Goal: Task Accomplishment & Management: Manage account settings

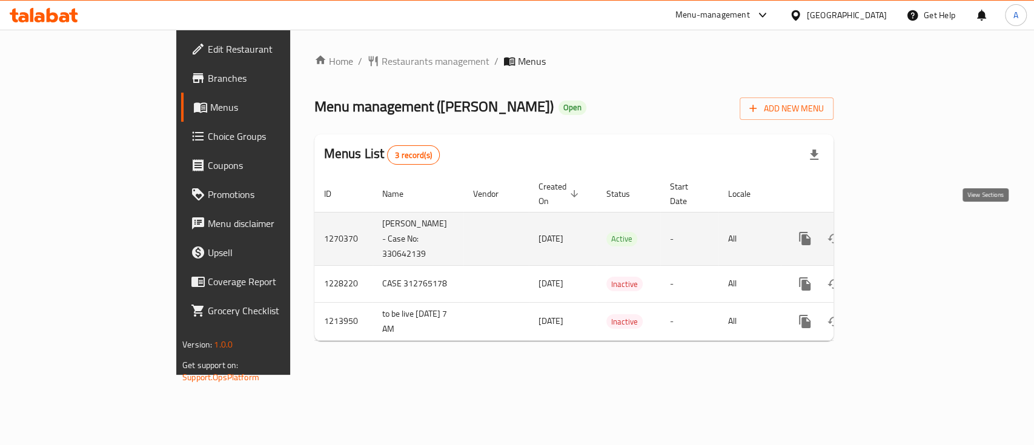
click at [900, 231] on icon "enhanced table" at bounding box center [892, 238] width 15 height 15
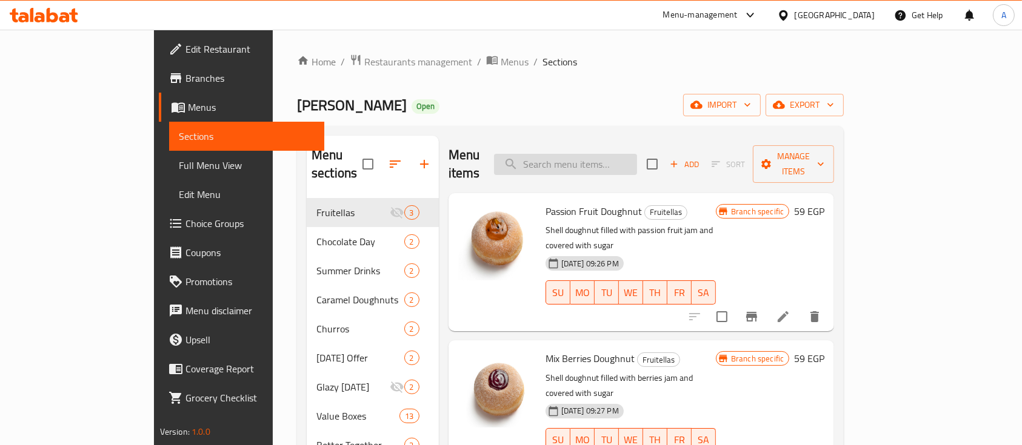
click at [636, 161] on input "search" at bounding box center [565, 164] width 143 height 21
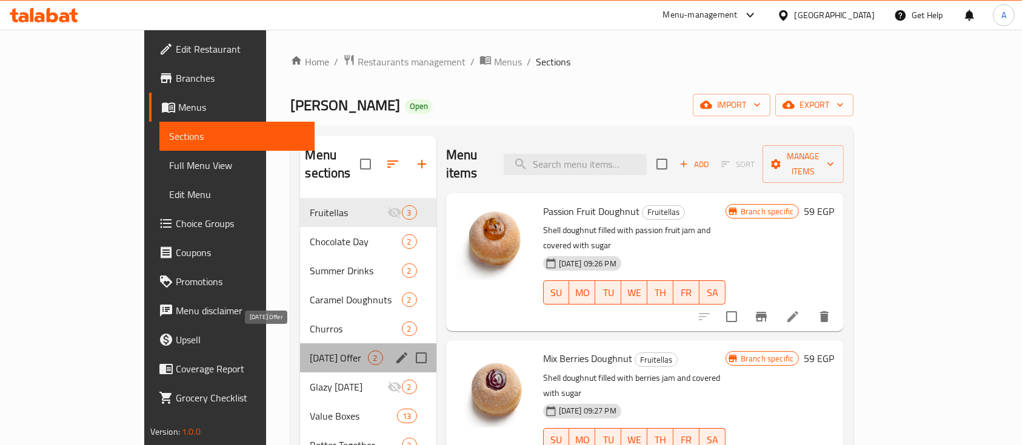
click at [310, 351] on span "[DATE] Offer" at bounding box center [339, 358] width 58 height 15
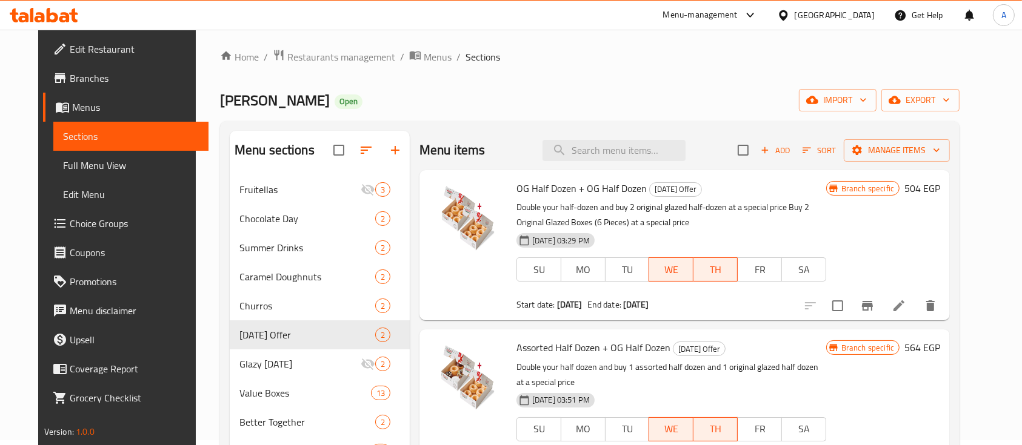
scroll to position [161, 0]
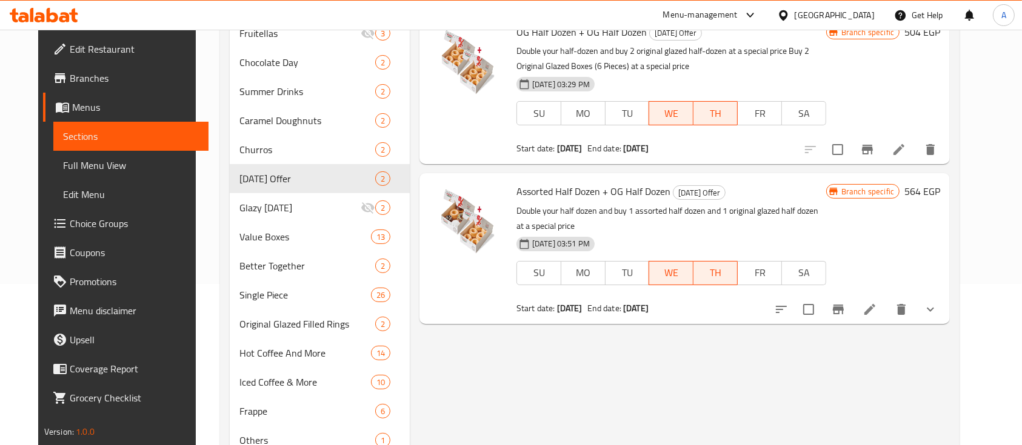
click at [945, 301] on div at bounding box center [856, 309] width 178 height 29
click at [945, 302] on button "show more" at bounding box center [930, 309] width 29 height 29
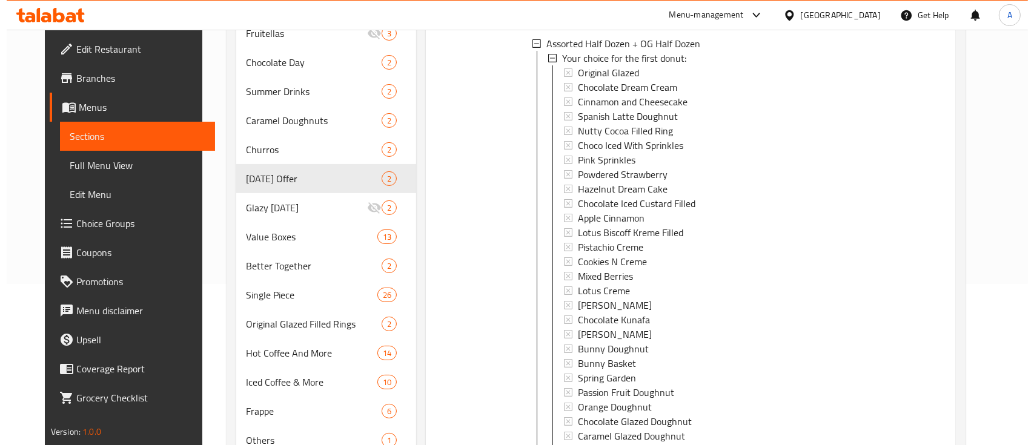
scroll to position [323, 0]
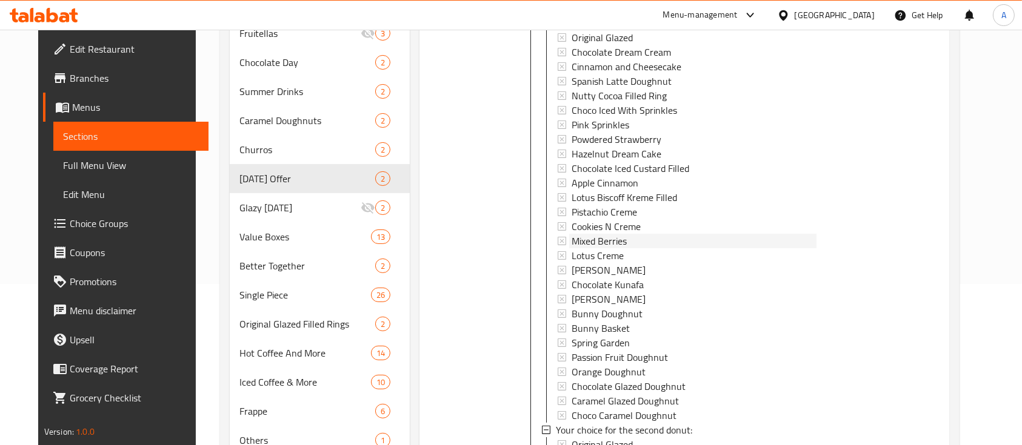
click at [614, 242] on span "Mixed Berries" at bounding box center [598, 241] width 55 height 15
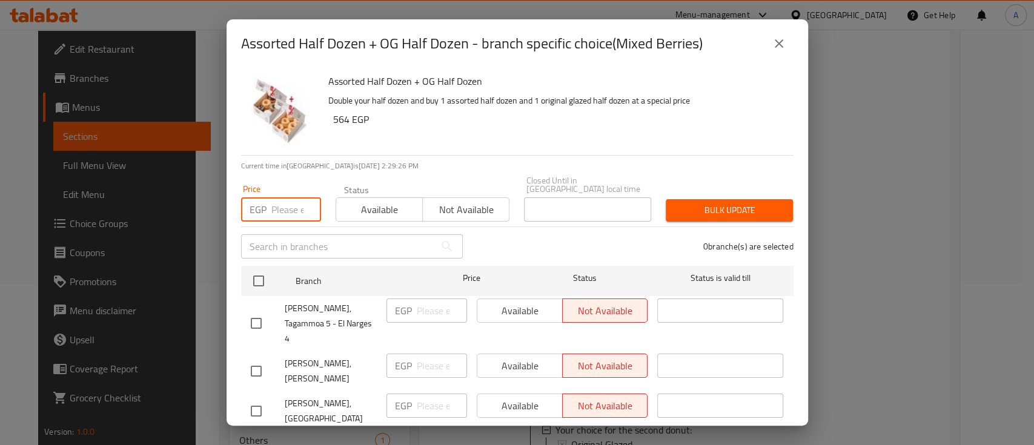
click at [291, 207] on input "number" at bounding box center [296, 210] width 50 height 24
click at [297, 238] on input "text" at bounding box center [338, 247] width 194 height 24
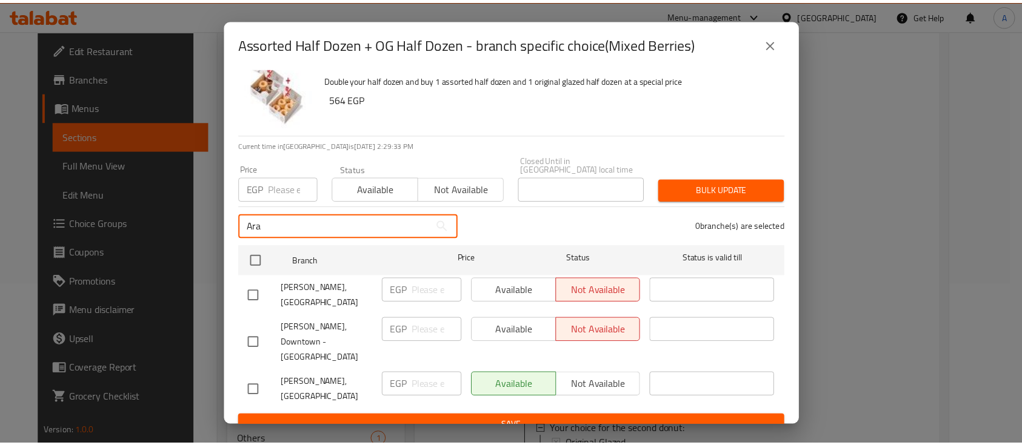
scroll to position [29, 0]
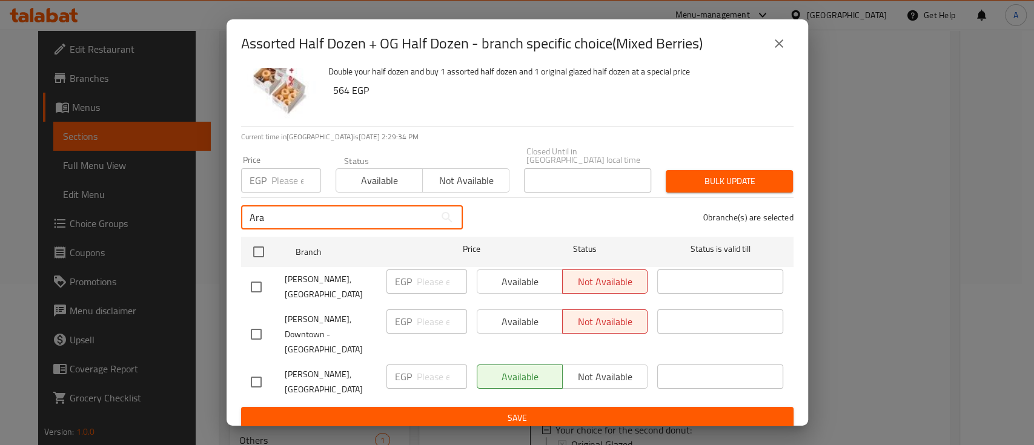
type input "Ara"
click at [286, 218] on input "Ara" at bounding box center [338, 217] width 194 height 24
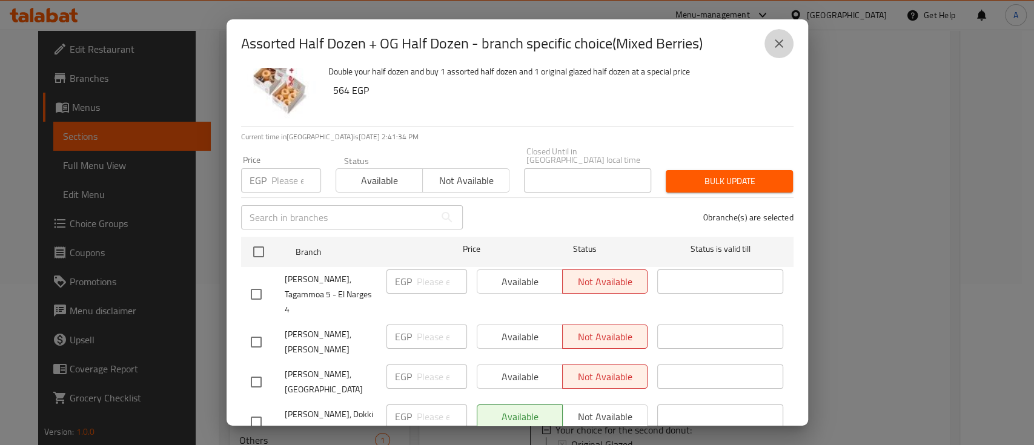
click at [773, 44] on icon "close" at bounding box center [779, 43] width 15 height 15
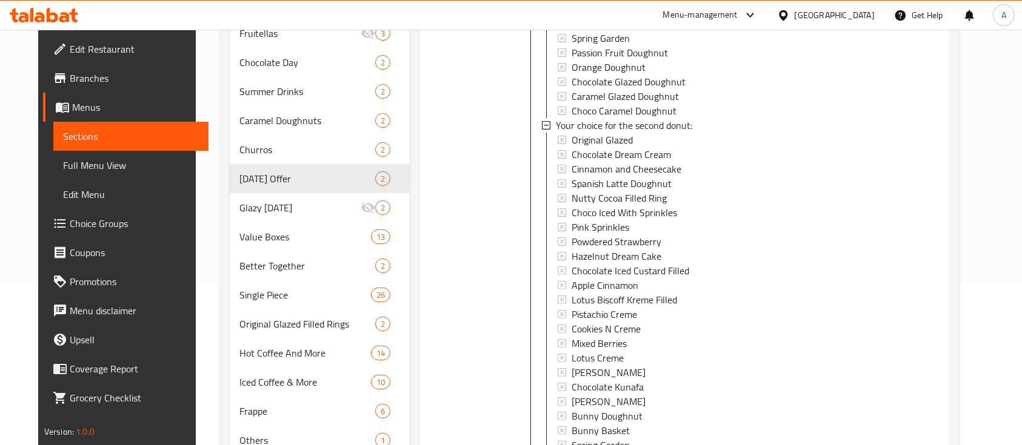
scroll to position [727, 0]
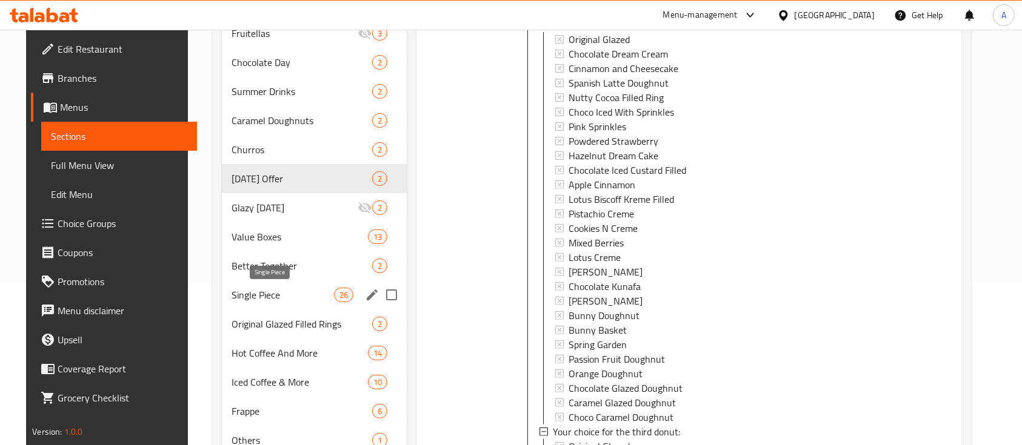
click at [258, 294] on span "Single Piece" at bounding box center [282, 295] width 102 height 15
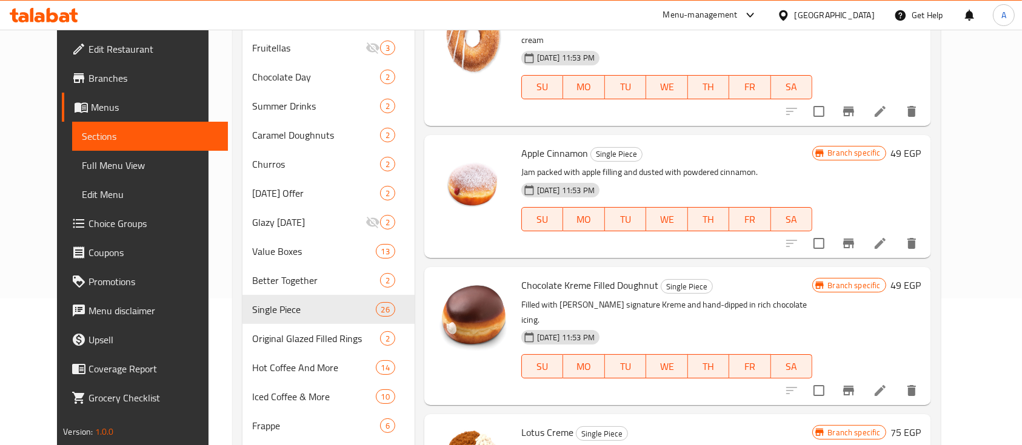
scroll to position [209, 0]
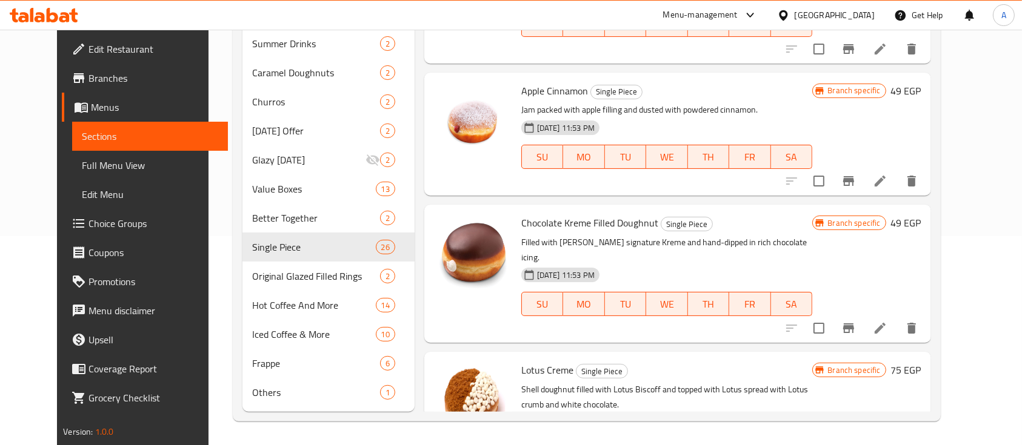
click at [582, 205] on div "Chocolate Kreme Filled Doughnut Single Piece Filled with [PERSON_NAME] signatur…" at bounding box center [677, 274] width 507 height 138
click at [583, 214] on span "Chocolate Kreme Filled Doughnut" at bounding box center [589, 223] width 137 height 18
copy h6 "Chocolate Kreme Filled Doughnut"
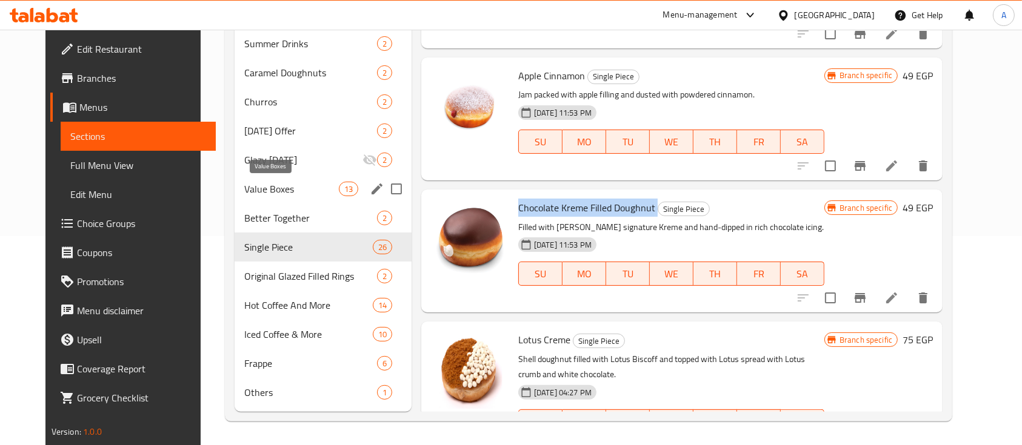
click at [244, 187] on span "Value Boxes" at bounding box center [291, 189] width 95 height 15
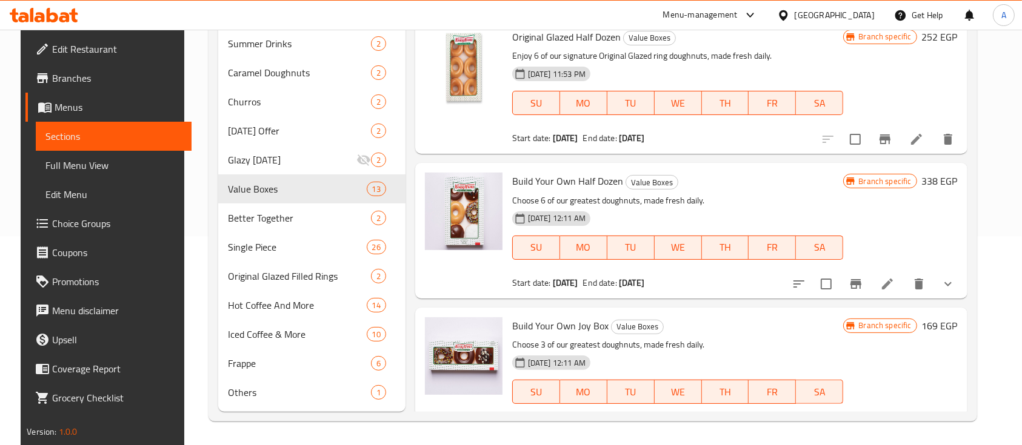
scroll to position [475, 0]
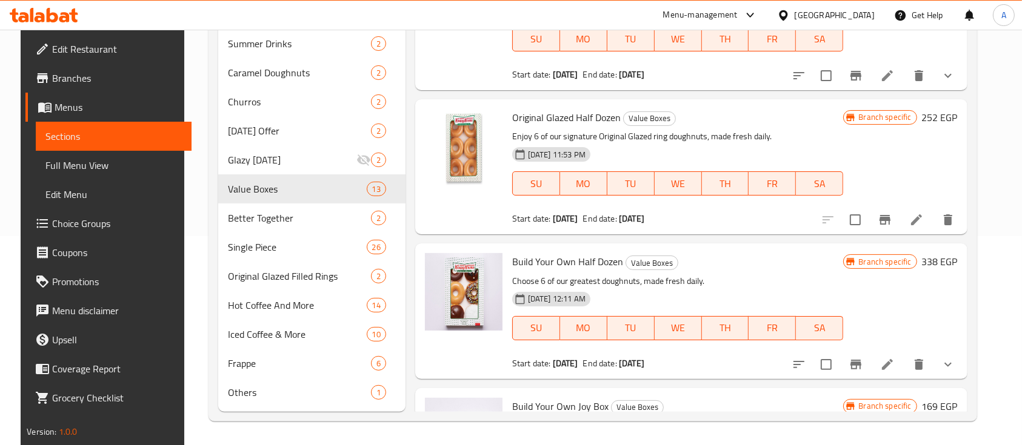
click at [962, 376] on div at bounding box center [873, 364] width 178 height 29
click at [955, 365] on icon "show more" at bounding box center [948, 365] width 15 height 15
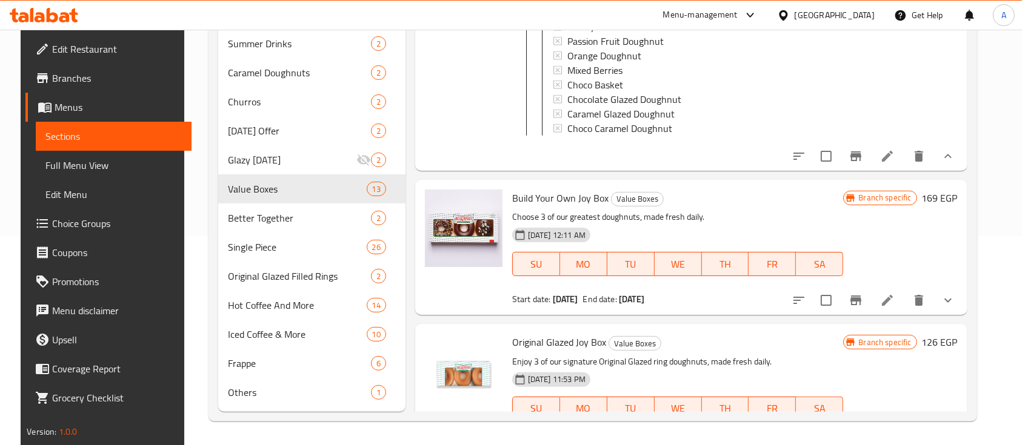
scroll to position [2253, 0]
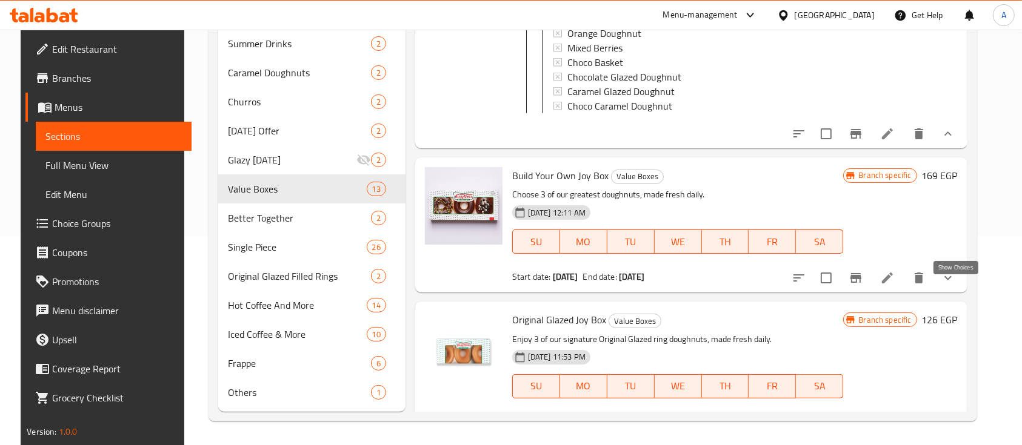
click at [955, 285] on icon "show more" at bounding box center [948, 278] width 15 height 15
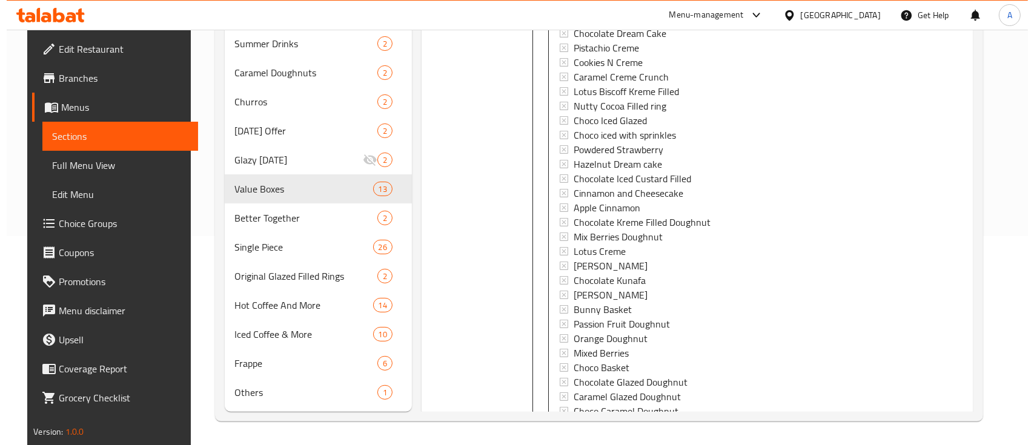
scroll to position [2657, 0]
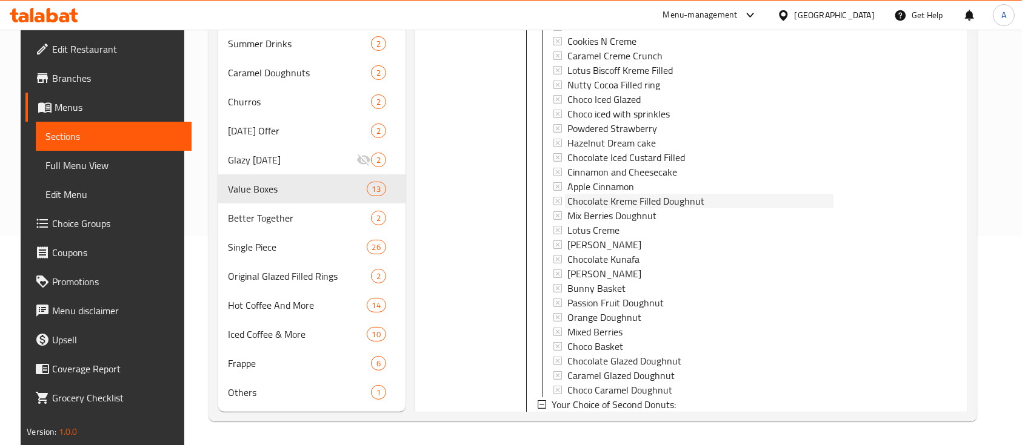
click at [732, 208] on div "Chocolate Kreme Filled Doughnut" at bounding box center [700, 201] width 267 height 15
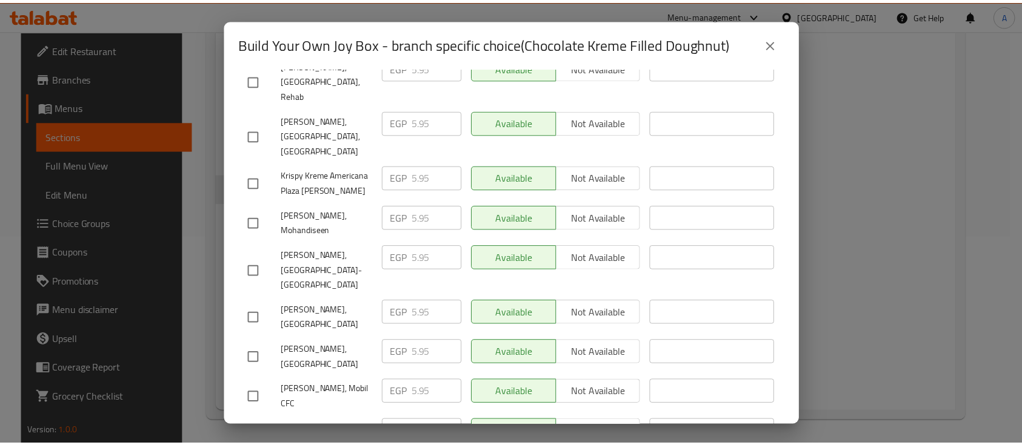
scroll to position [1314, 0]
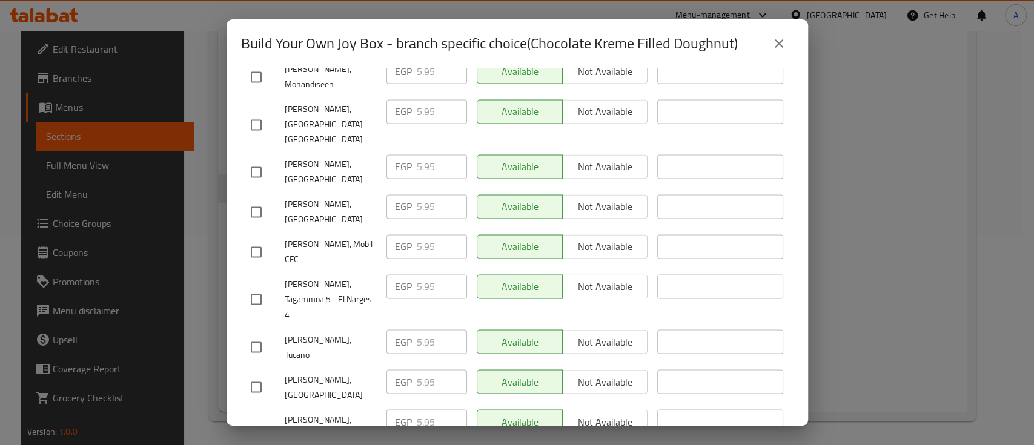
click at [786, 44] on button "close" at bounding box center [779, 43] width 29 height 29
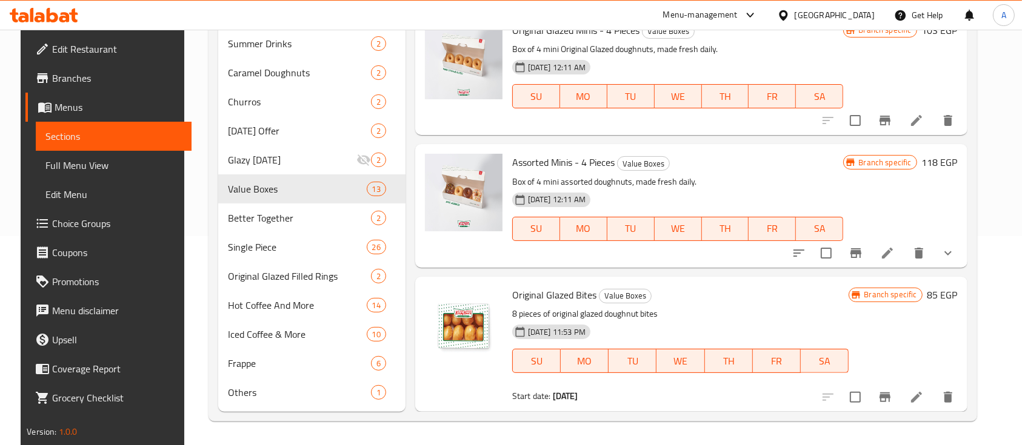
scroll to position [4547, 0]
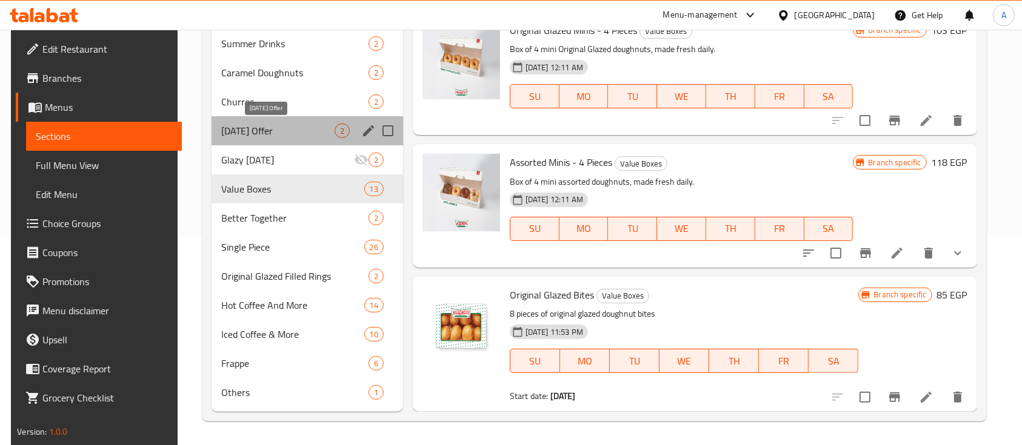
click at [281, 128] on span "[DATE] Offer" at bounding box center [277, 131] width 113 height 15
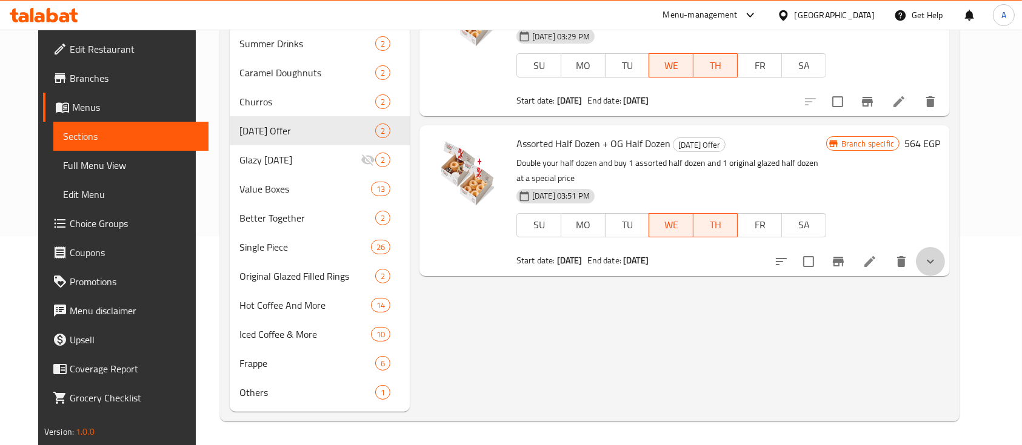
click at [945, 270] on button "show more" at bounding box center [930, 261] width 29 height 29
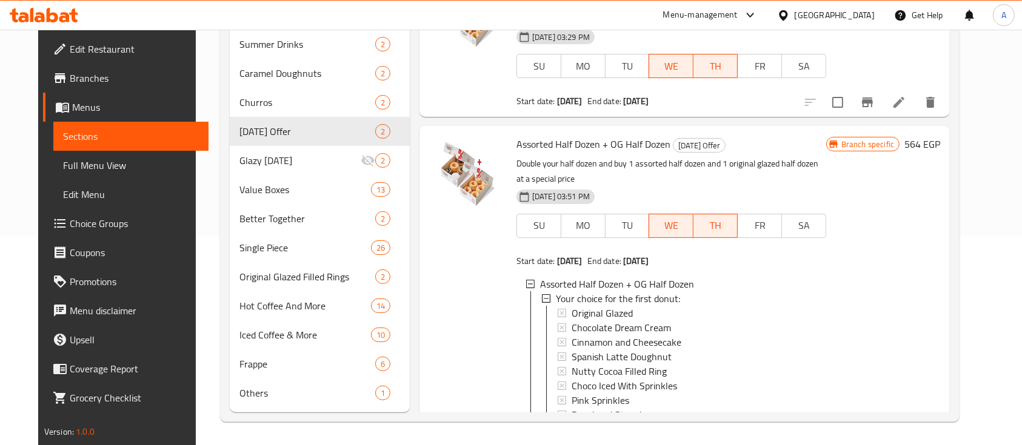
scroll to position [209, 0]
click at [587, 281] on span "Assorted Half Dozen + OG Half Dozen" at bounding box center [617, 283] width 154 height 15
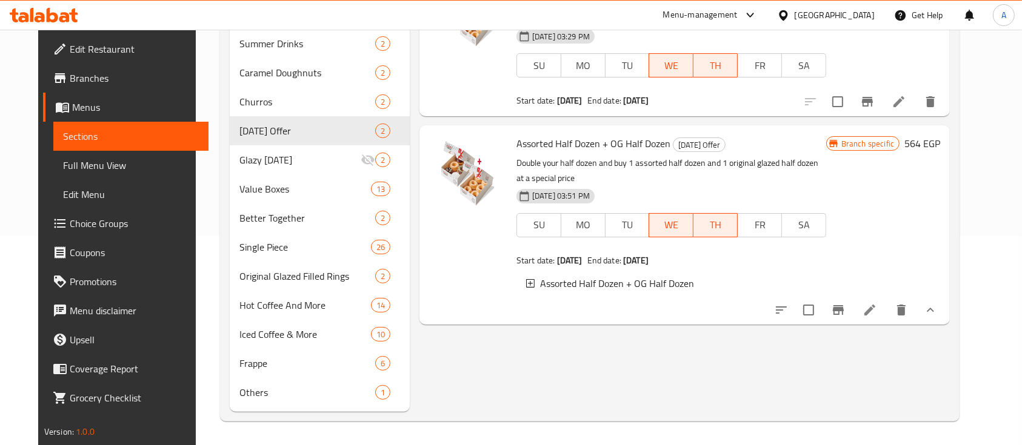
click at [547, 287] on span "Assorted Half Dozen + OG Half Dozen" at bounding box center [617, 283] width 154 height 15
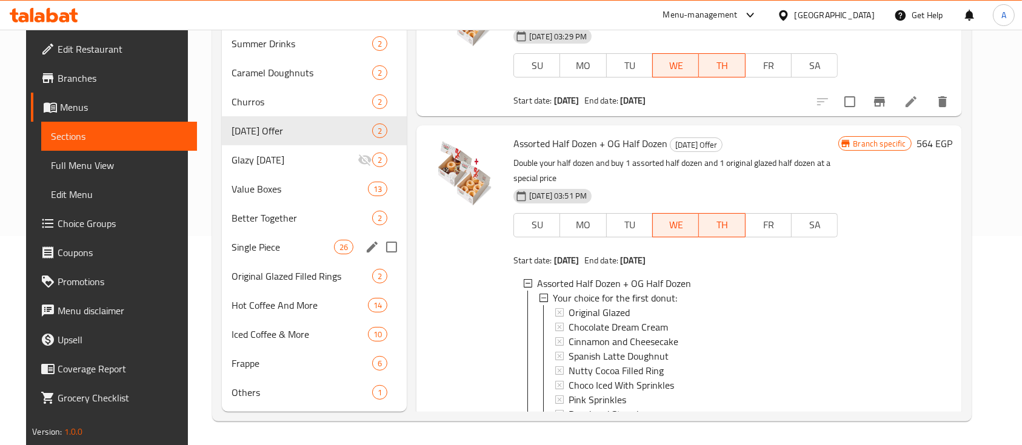
click at [229, 236] on div "Single Piece 26" at bounding box center [314, 247] width 185 height 29
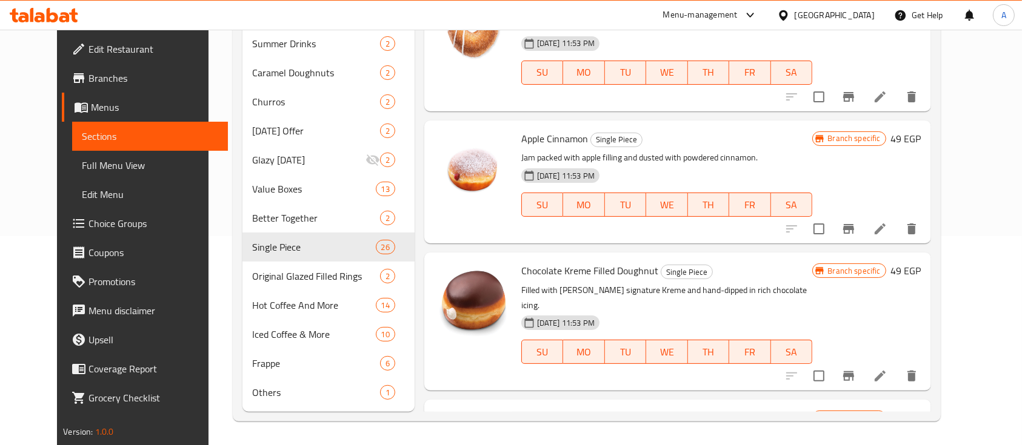
scroll to position [3142, 0]
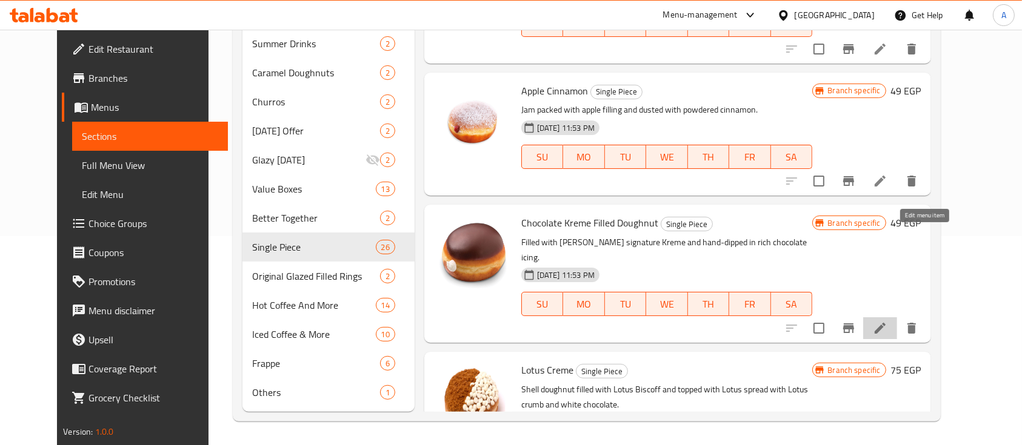
click at [885, 323] on icon at bounding box center [879, 328] width 11 height 11
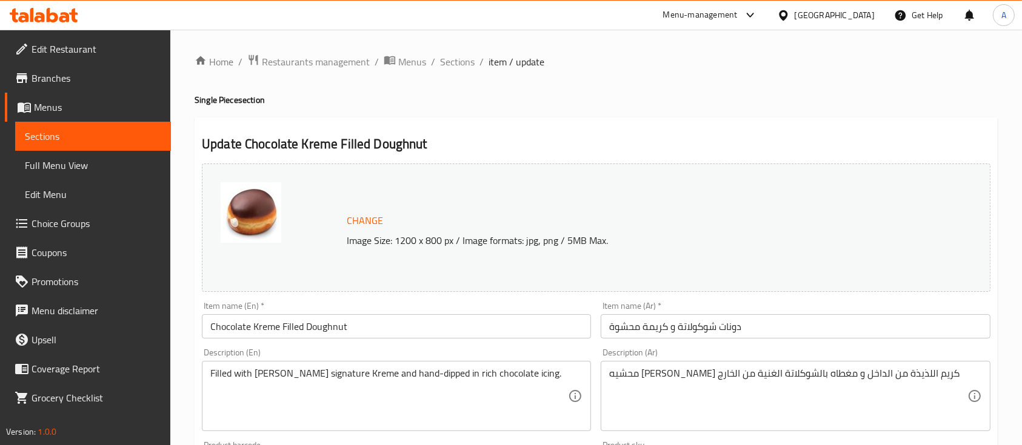
scroll to position [161, 0]
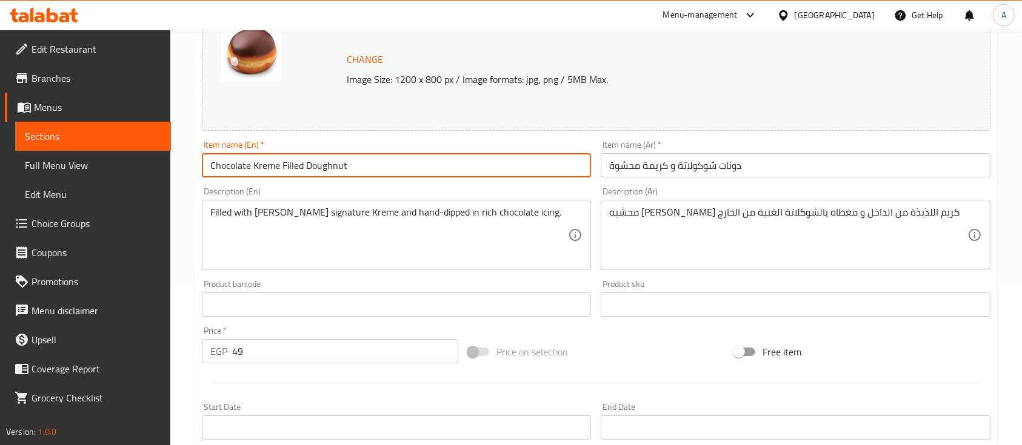
drag, startPoint x: 350, startPoint y: 167, endPoint x: 195, endPoint y: 153, distance: 155.8
click at [195, 153] on div "Update Chocolate Kreme Filled Doughnut Change Image Size: 1200 x 800 px / Image…" at bounding box center [596, 312] width 803 height 713
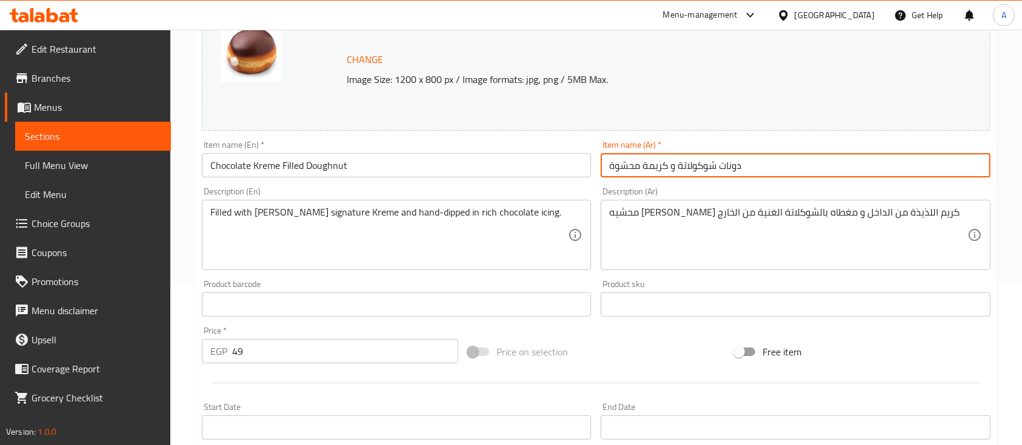
click at [674, 159] on input "دونات شوكولاتة و كريمة محشوة" at bounding box center [795, 165] width 389 height 24
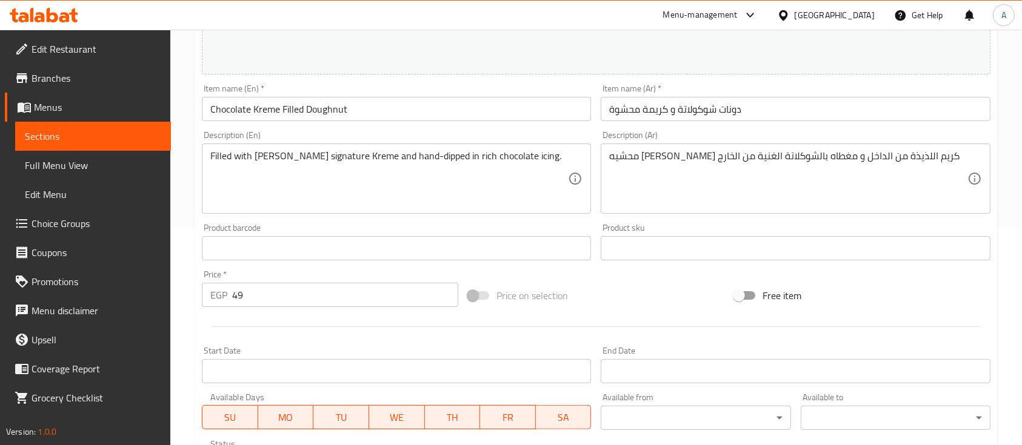
scroll to position [242, 0]
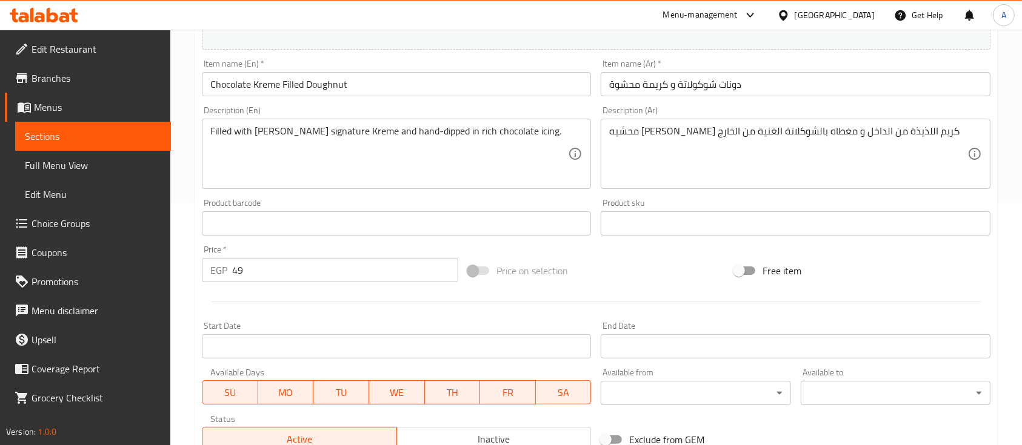
click at [611, 268] on div "Price on selection" at bounding box center [596, 271] width 266 height 33
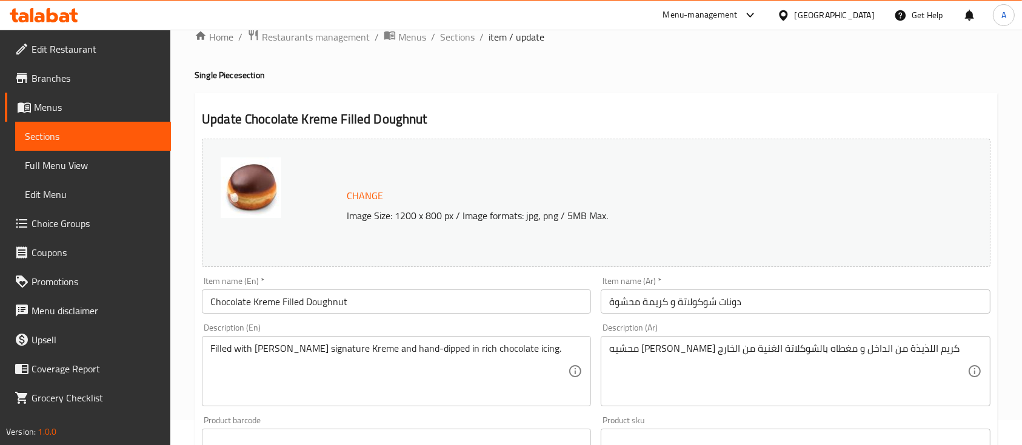
scroll to position [0, 0]
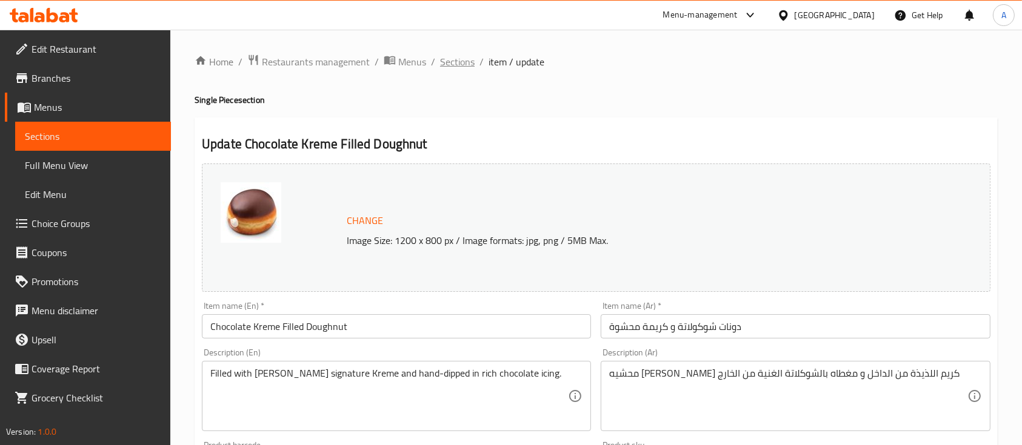
click at [467, 62] on span "Sections" at bounding box center [457, 62] width 35 height 15
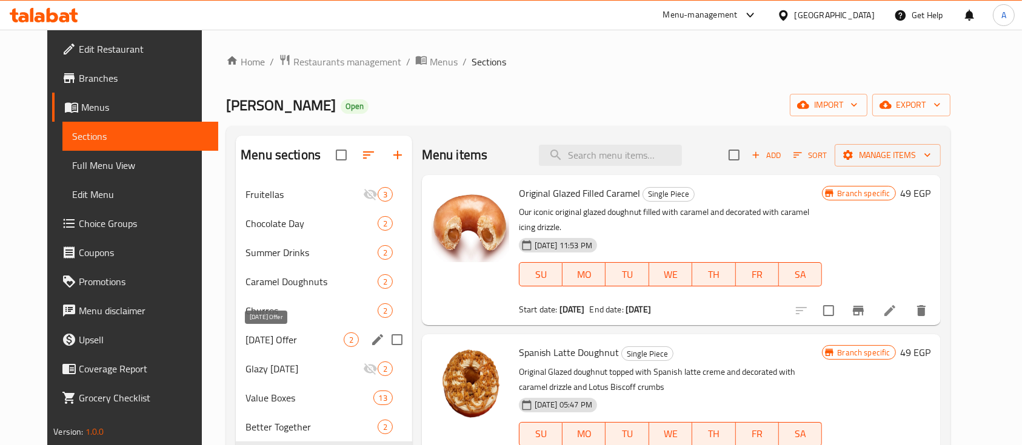
click at [284, 339] on span "[DATE] Offer" at bounding box center [294, 340] width 98 height 15
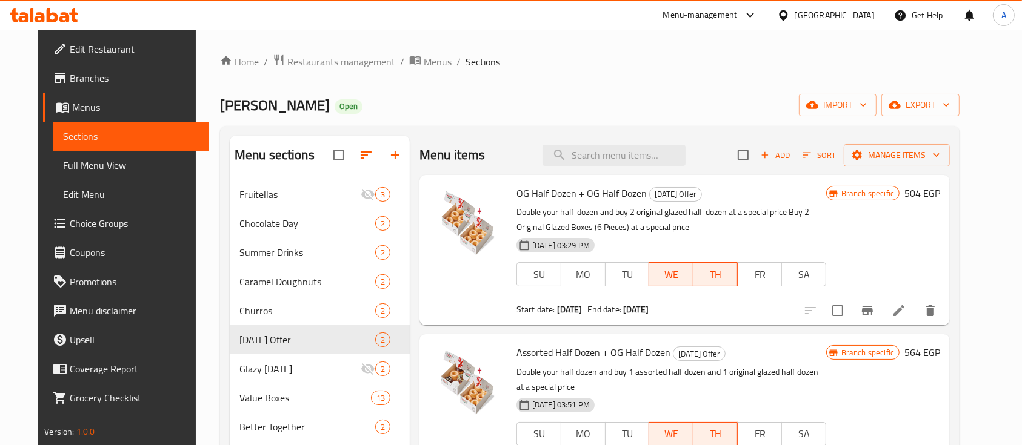
scroll to position [209, 0]
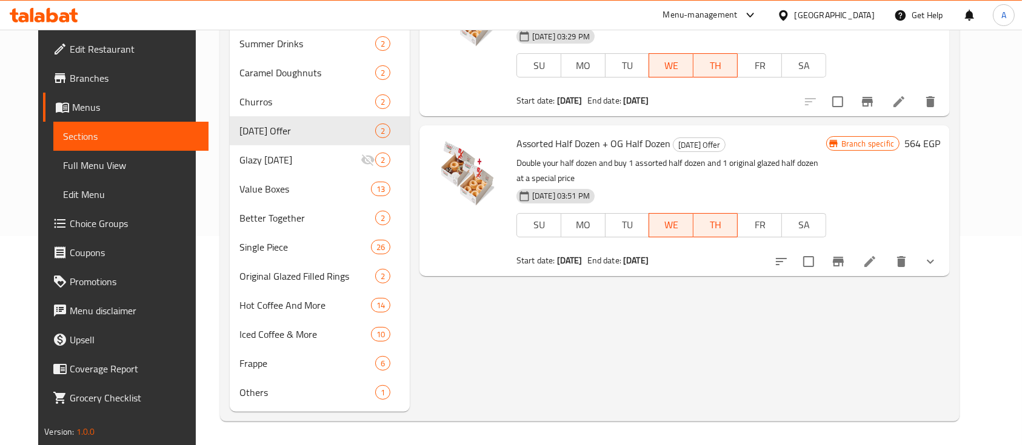
click at [877, 261] on icon at bounding box center [869, 262] width 15 height 15
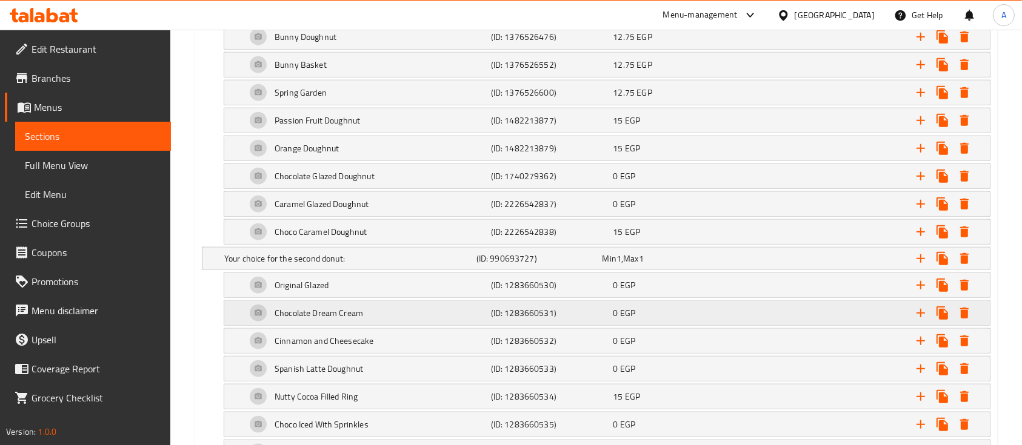
scroll to position [1293, 0]
click at [917, 232] on icon "Expand" at bounding box center [920, 231] width 15 height 15
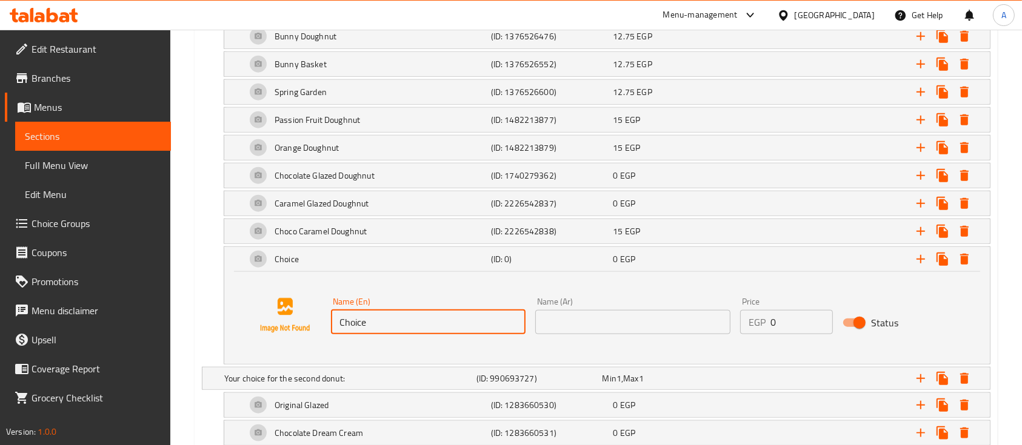
drag, startPoint x: 441, startPoint y: 309, endPoint x: 335, endPoint y: 300, distance: 107.0
click at [335, 300] on div "Name (En) Choice Name (En)" at bounding box center [428, 316] width 195 height 37
paste input "colate Kreme Filled Doughnut"
type input "Chocolate Kreme Filled Doughnut"
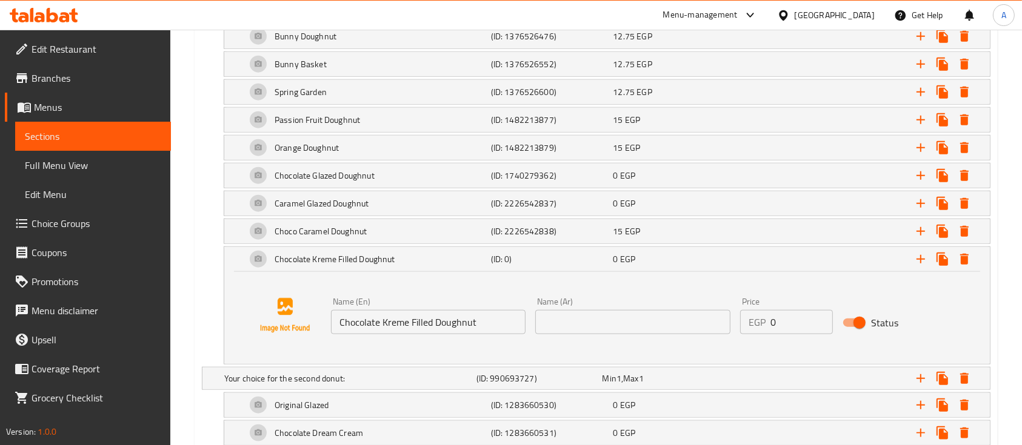
click at [642, 324] on input "text" at bounding box center [632, 322] width 195 height 24
paste input "دونات شوكولاتة و كريمة محشوة"
click at [543, 321] on input "دونات شوكولاتة و كريمة محشوة" at bounding box center [632, 322] width 195 height 24
click at [678, 313] on input "دونات شوكولاتة و كريمة محشوة" at bounding box center [632, 322] width 195 height 24
type input "دونات شوكولاتة و كريمة محشوة"
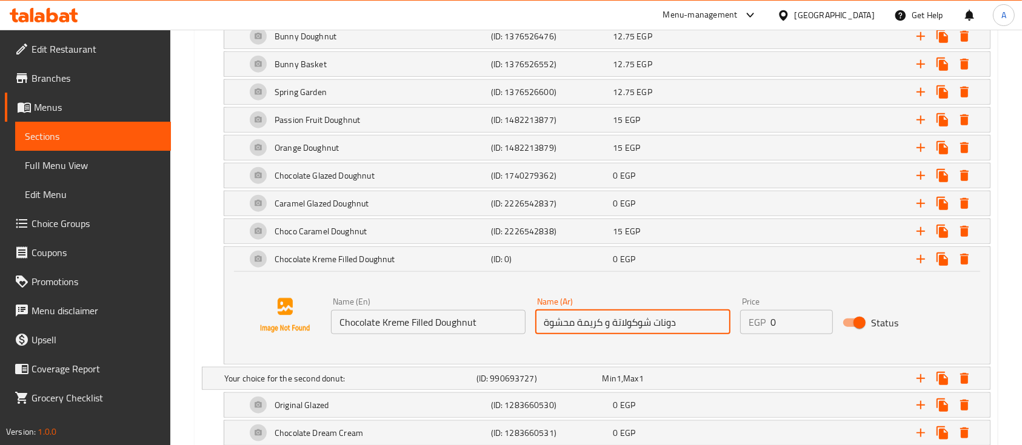
click at [476, 324] on input "Chocolate Kreme Filled Doughnut" at bounding box center [428, 322] width 195 height 24
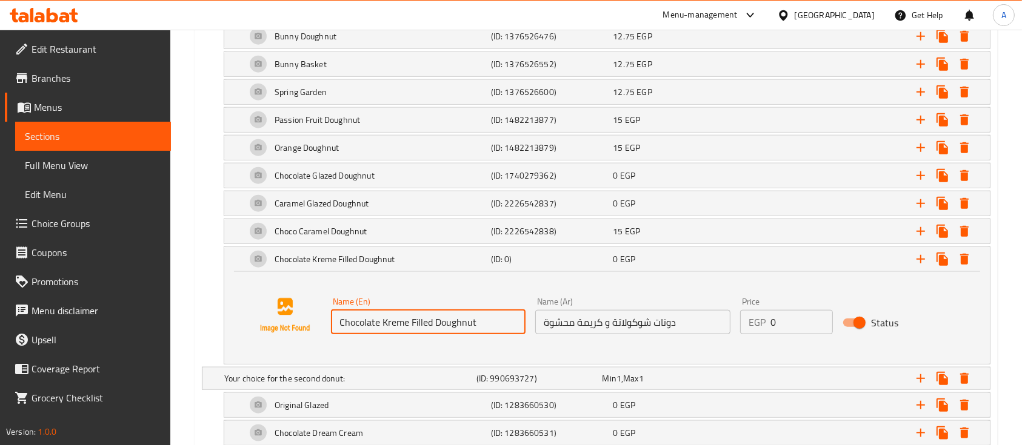
click at [476, 317] on input "Chocolate Kreme Filled Doughnut" at bounding box center [428, 322] width 195 height 24
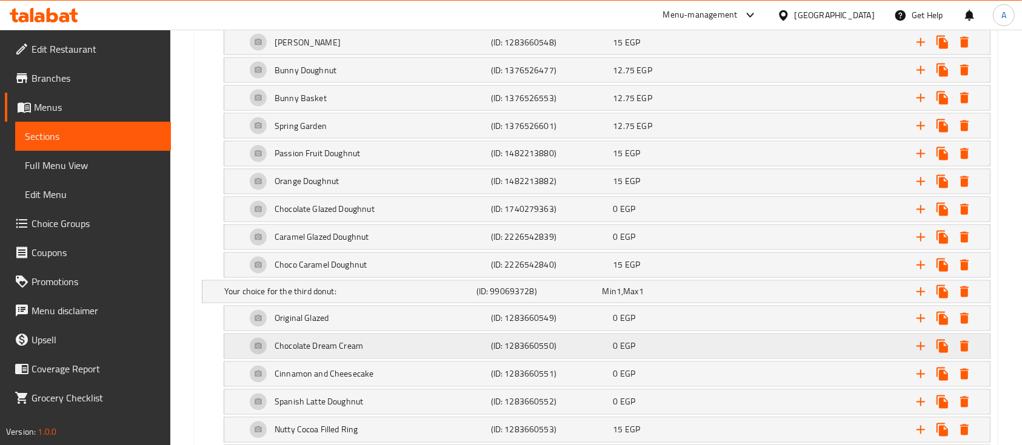
scroll to position [2182, 0]
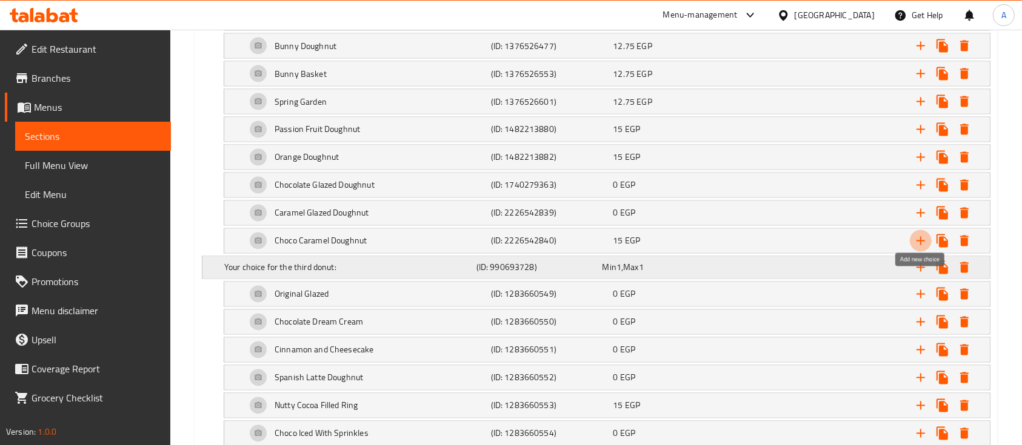
drag, startPoint x: 924, startPoint y: 235, endPoint x: 413, endPoint y: 299, distance: 514.2
click at [923, 235] on icon "Expand" at bounding box center [920, 241] width 15 height 15
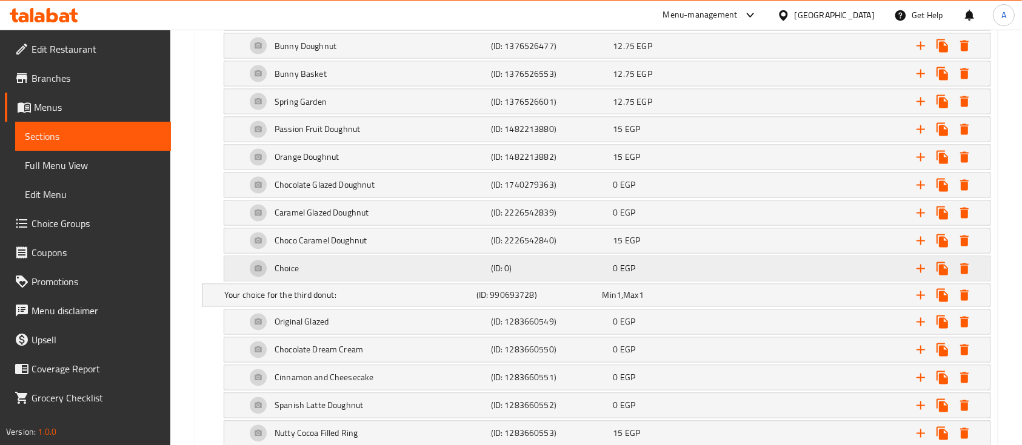
drag, startPoint x: 419, startPoint y: 261, endPoint x: 576, endPoint y: 251, distance: 157.3
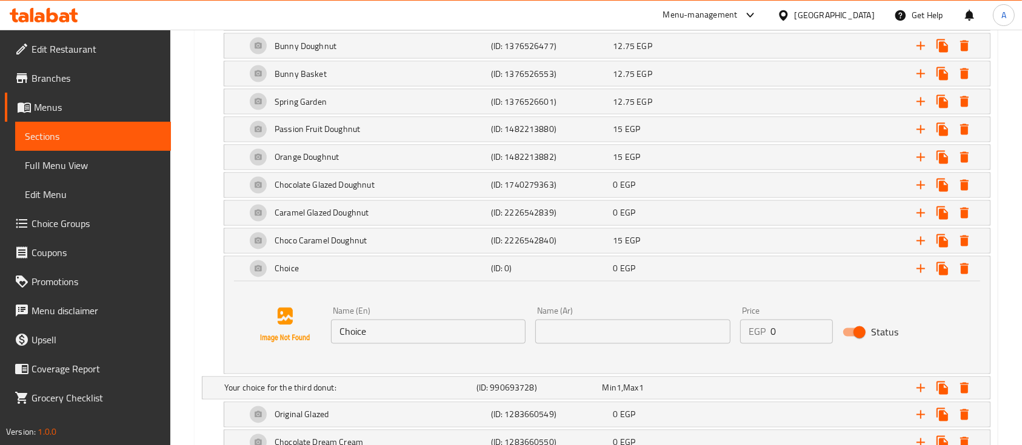
click at [354, 320] on input "Choice" at bounding box center [428, 332] width 195 height 24
paste input "colate Kreme Filled Doughnut"
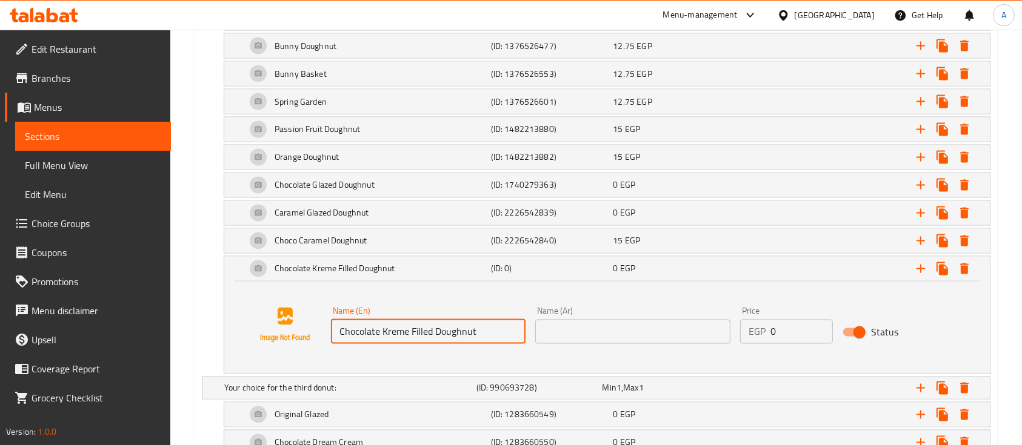
click at [335, 324] on input "Chocolate Kreme Filled Doughnut" at bounding box center [428, 332] width 195 height 24
type input "Chocolate Kreme Filled Doughnut"
click at [572, 328] on input "text" at bounding box center [632, 332] width 195 height 24
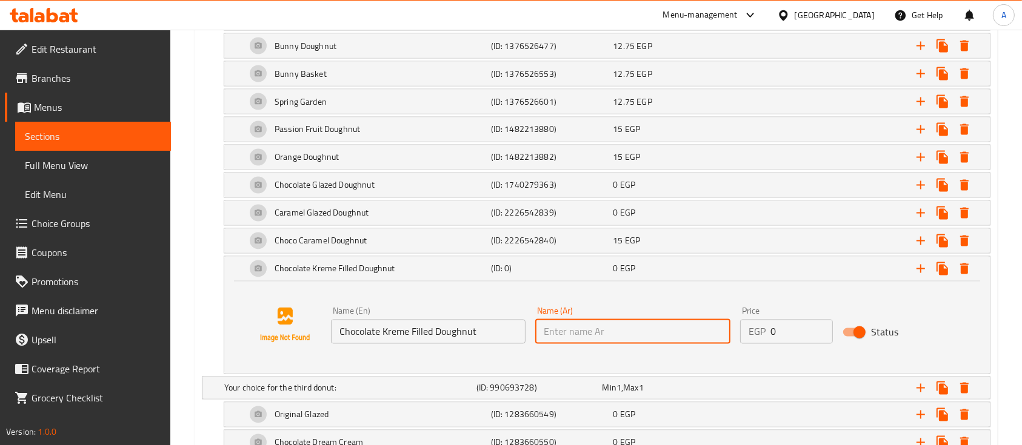
click at [614, 325] on input "text" at bounding box center [632, 332] width 195 height 24
paste input "دونات شوكولاتة و كريمة محشوة"
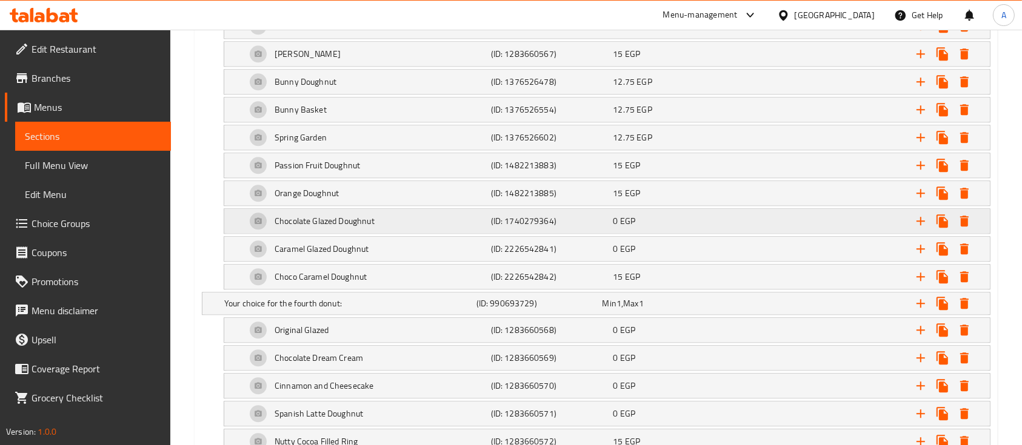
scroll to position [3070, 0]
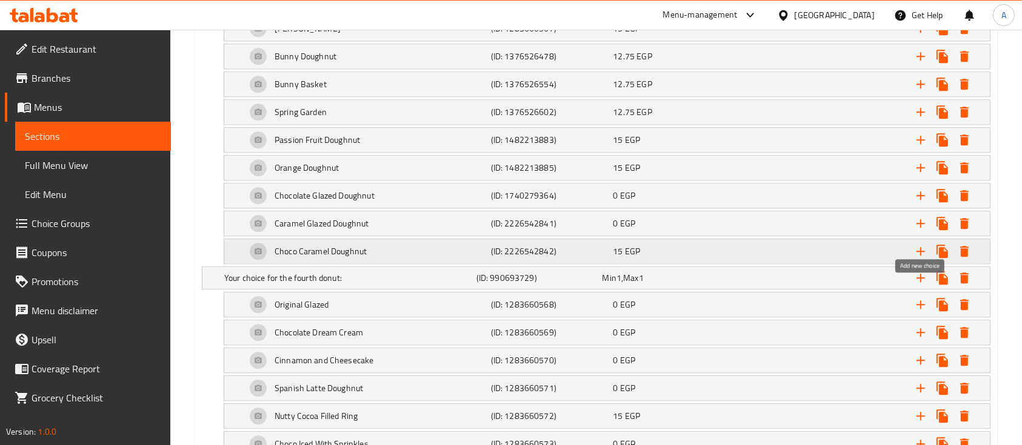
type input "دونات شوكولاتة و كريمة محشوة"
click at [919, 244] on icon "Expand" at bounding box center [920, 251] width 15 height 15
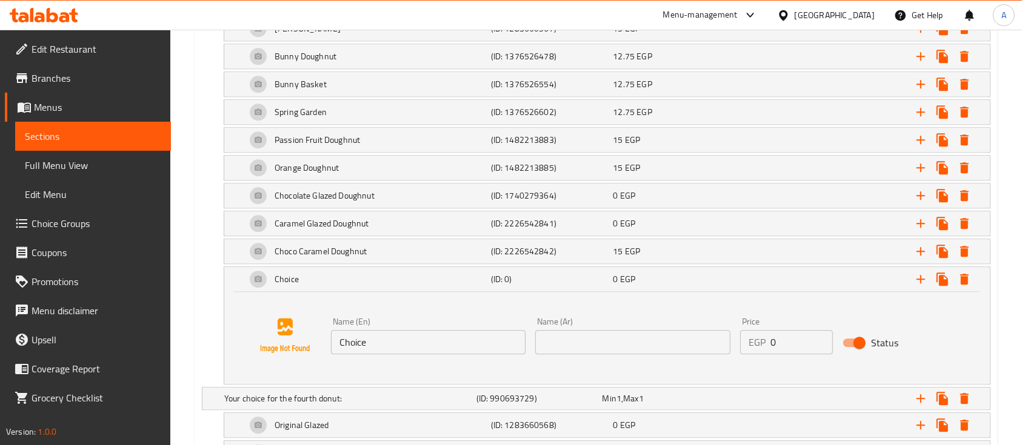
click at [364, 330] on input "Choice" at bounding box center [428, 342] width 195 height 24
paste input "colate Kreme Filled Doughnut"
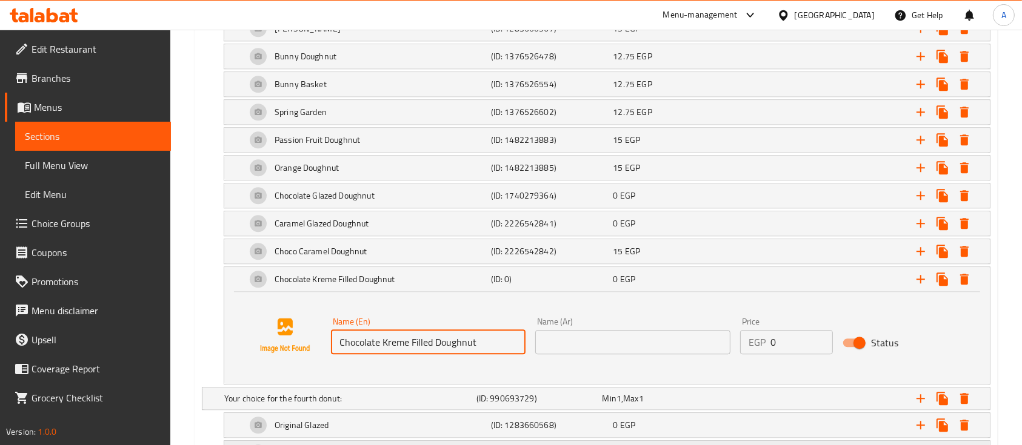
type input "Chocolate Kreme Filled Doughnut"
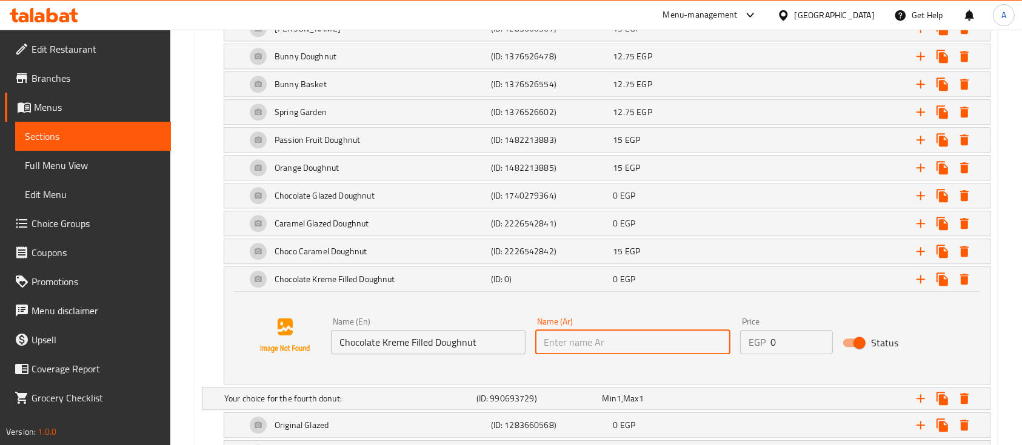
click at [631, 330] on input "text" at bounding box center [632, 342] width 195 height 24
paste input "دونات شوكولاتة و كريمة محشوة"
click at [543, 330] on input "دونات شوكولاتة و كريمة محشوة" at bounding box center [632, 342] width 195 height 24
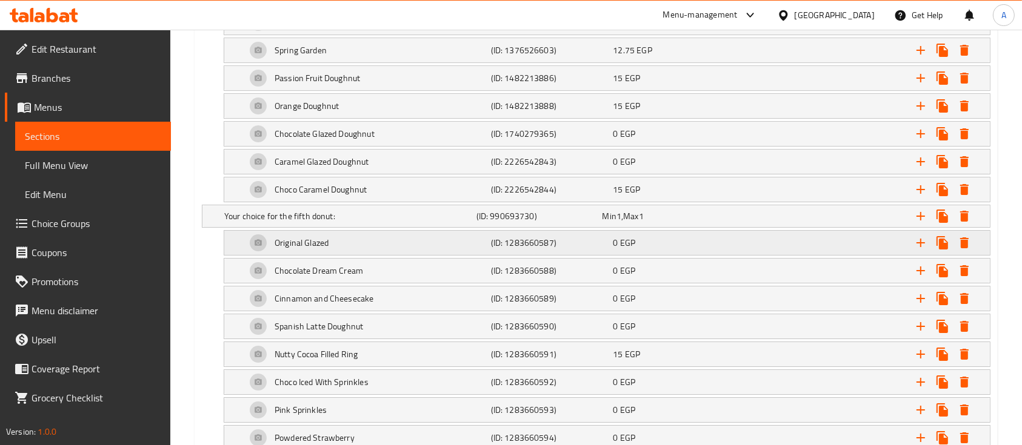
scroll to position [4040, 0]
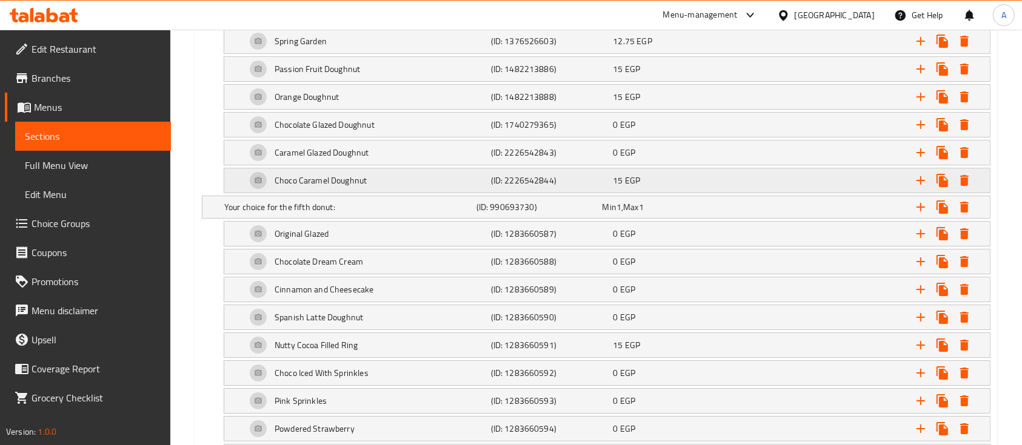
type input "دونات شوكولاتة و كريمة محشوة"
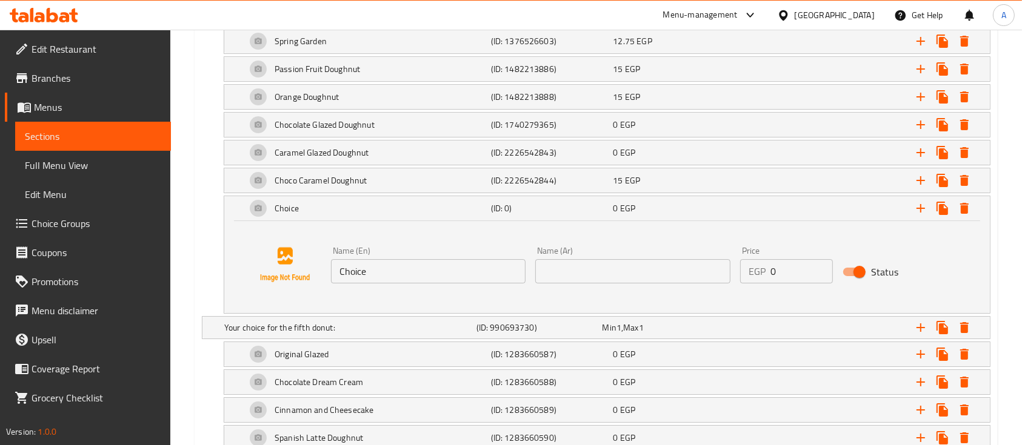
click at [598, 259] on input "text" at bounding box center [632, 271] width 195 height 24
paste input "دونات شوكولاتة و كريمة محشوة"
type input "دونات شوكولاتة و كريمة محشوة"
click at [456, 259] on input "Choice" at bounding box center [428, 271] width 195 height 24
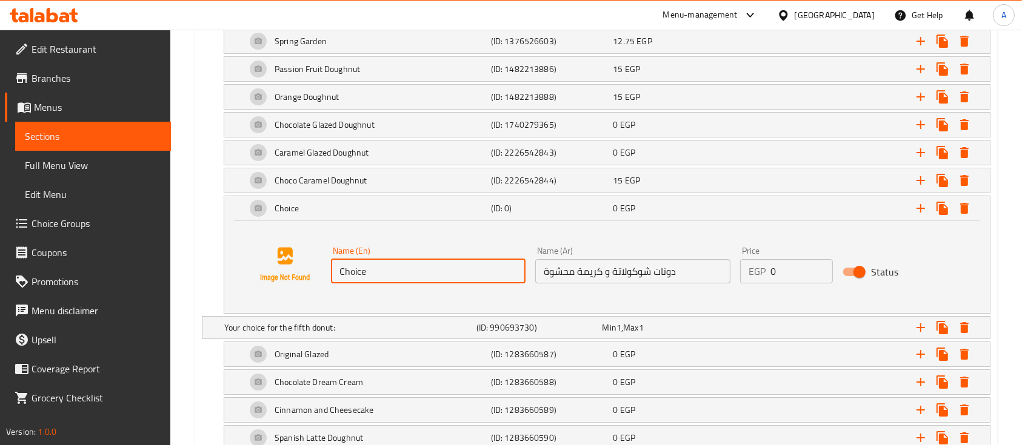
click at [456, 259] on input "Choice" at bounding box center [428, 271] width 195 height 24
paste input "colate Kreme Filled Doughnut"
click at [338, 259] on input "Chocolate Kreme Filled Doughnut" at bounding box center [428, 271] width 195 height 24
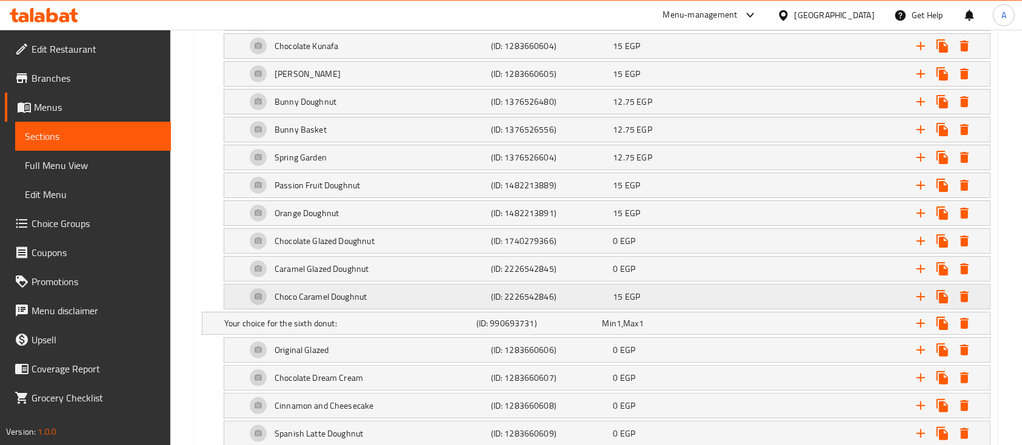
scroll to position [4848, 0]
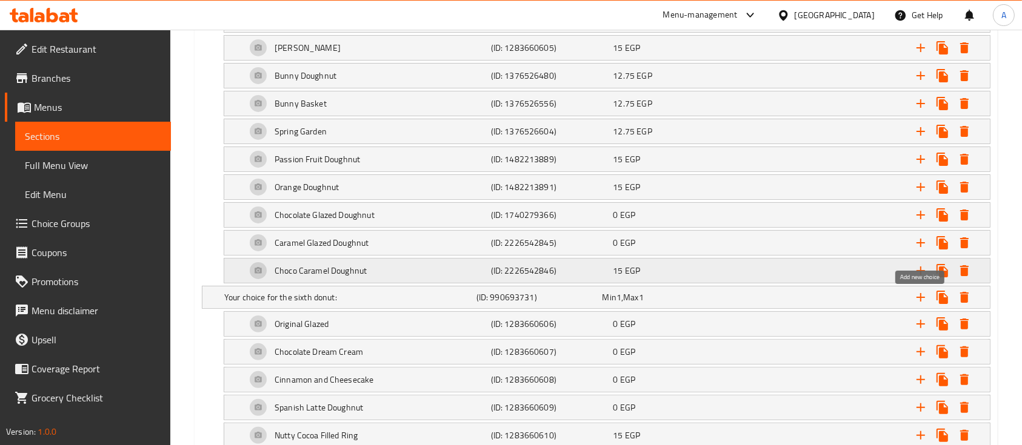
type input "Chocolate Kreme Filled Doughnut"
click at [920, 264] on icon "Expand" at bounding box center [920, 271] width 15 height 15
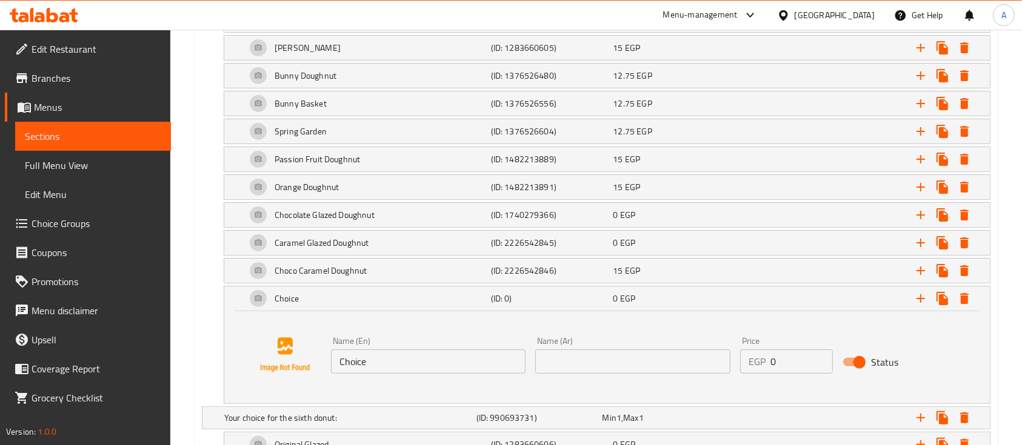
click at [420, 350] on input "Choice" at bounding box center [428, 362] width 195 height 24
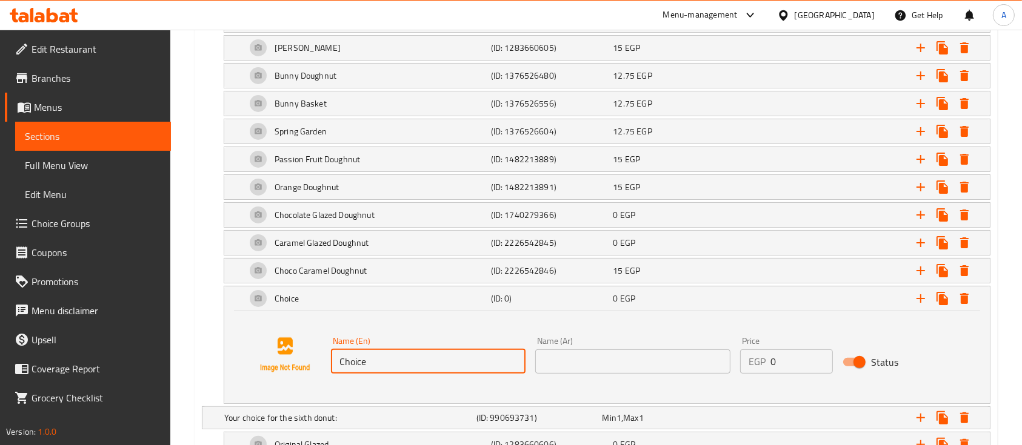
click at [420, 350] on input "Choice" at bounding box center [428, 362] width 195 height 24
paste input "colate Kreme Filled Doughnut"
type input "Chocolate Kreme Filled Doughnut"
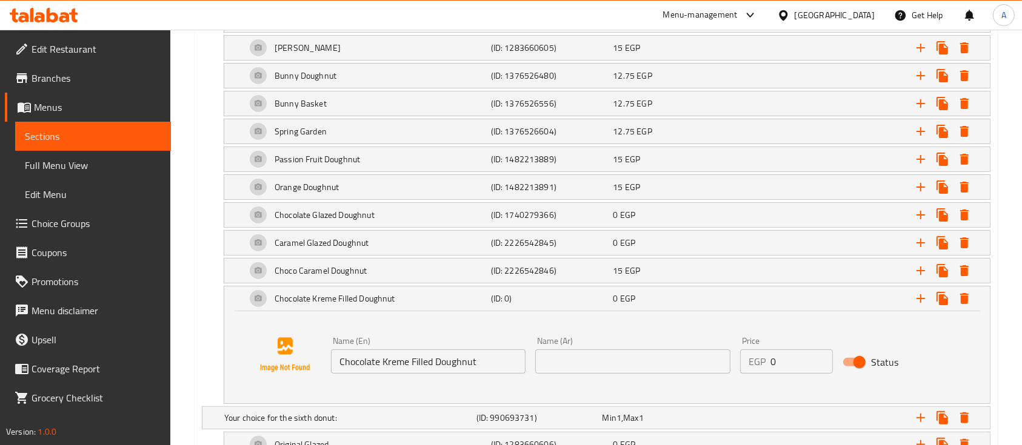
click at [650, 351] on input "text" at bounding box center [632, 362] width 195 height 24
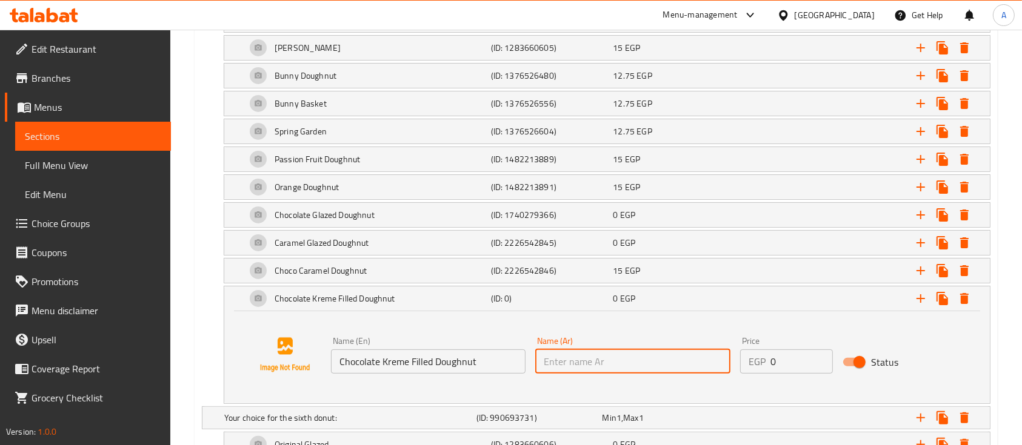
paste input "دونات شوكولاتة و كريمة محشوة"
type input "دونات شوكولاتة و كريمة محشوة"
click at [627, 337] on div "Name (Ar) [PERSON_NAME] و كريمة محشوة Name (Ar)" at bounding box center [632, 355] width 195 height 37
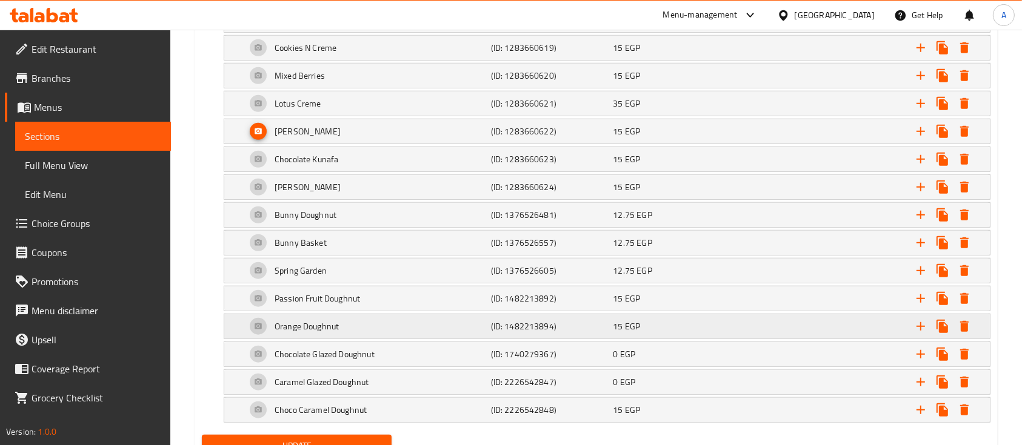
scroll to position [5637, 0]
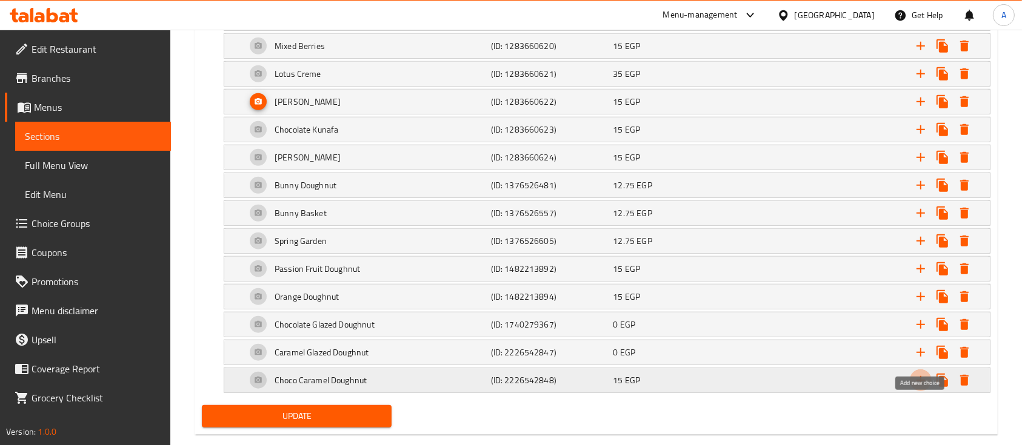
click at [925, 373] on icon "Expand" at bounding box center [920, 380] width 15 height 15
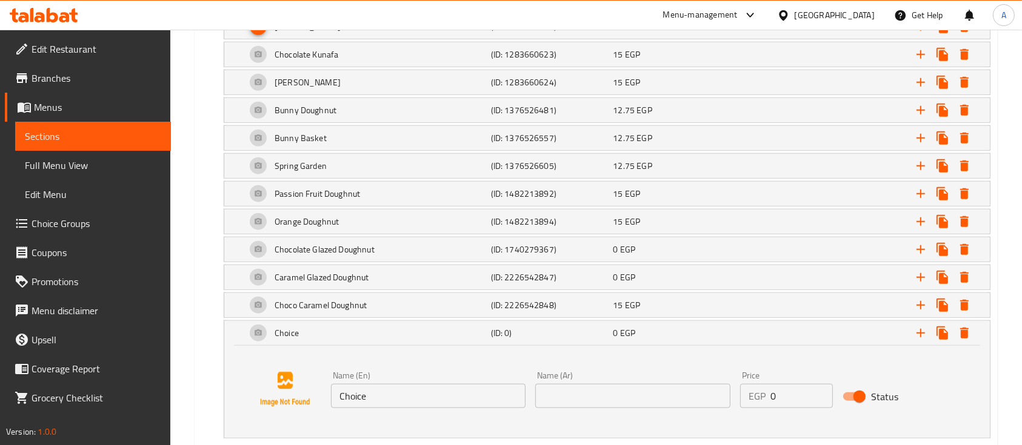
scroll to position [5758, 0]
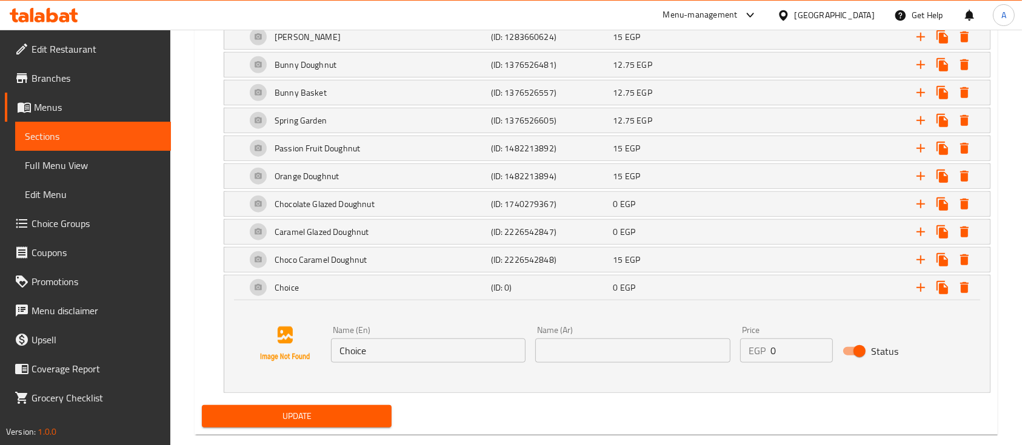
click at [354, 339] on input "Choice" at bounding box center [428, 351] width 195 height 24
paste input "colate Kreme Filled Doughnut"
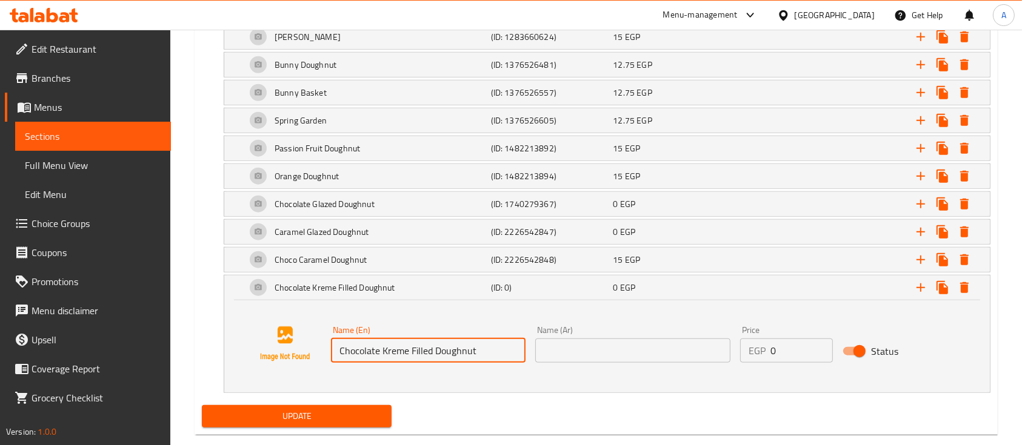
type input "Chocolate Kreme Filled Doughnut"
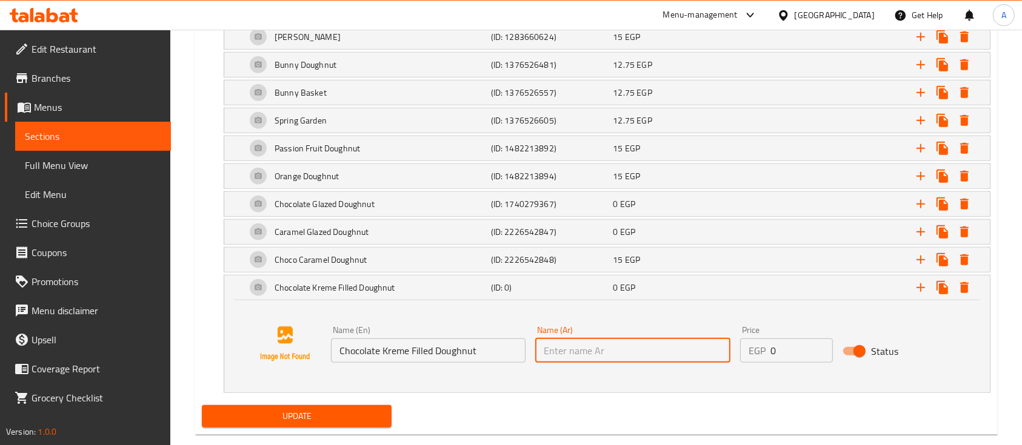
click at [675, 339] on input "text" at bounding box center [632, 351] width 195 height 24
paste input "دونات شوكولاتة و كريمة محشوة"
click at [544, 339] on input "دونات شوكولاتة و كريمة محشوة" at bounding box center [632, 351] width 195 height 24
type input "دونات شوكولاتة و كريمة محشوة"
click at [475, 339] on input "Chocolate Kreme Filled Doughnut" at bounding box center [428, 351] width 195 height 24
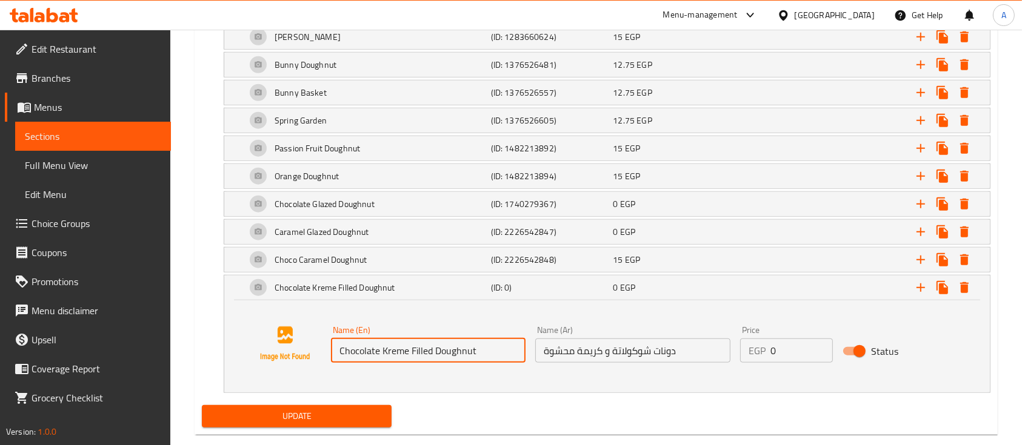
click at [340, 339] on input "Chocolate Kreme Filled Doughnut" at bounding box center [428, 351] width 195 height 24
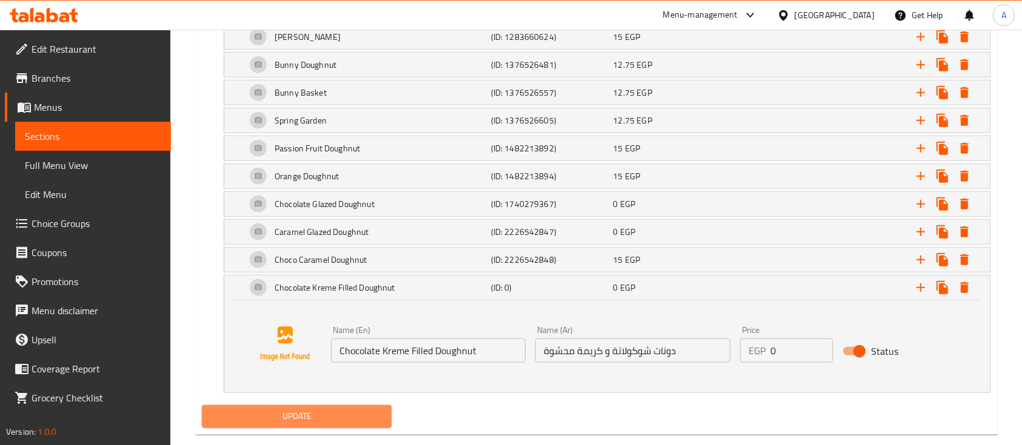
click at [299, 409] on span "Update" at bounding box center [296, 416] width 170 height 15
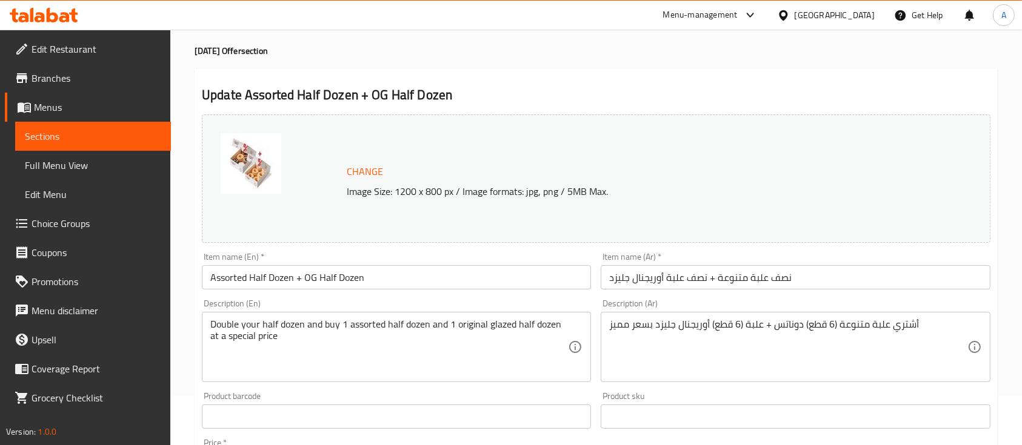
scroll to position [0, 0]
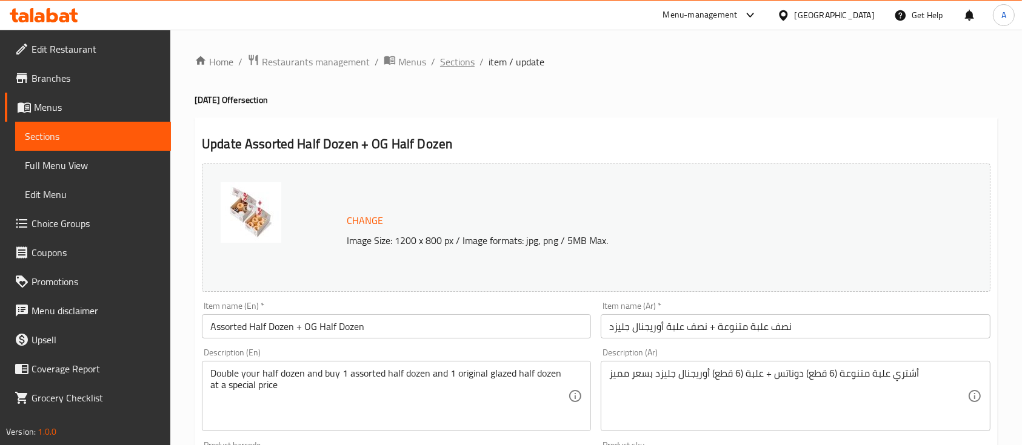
click at [465, 65] on span "Sections" at bounding box center [457, 62] width 35 height 15
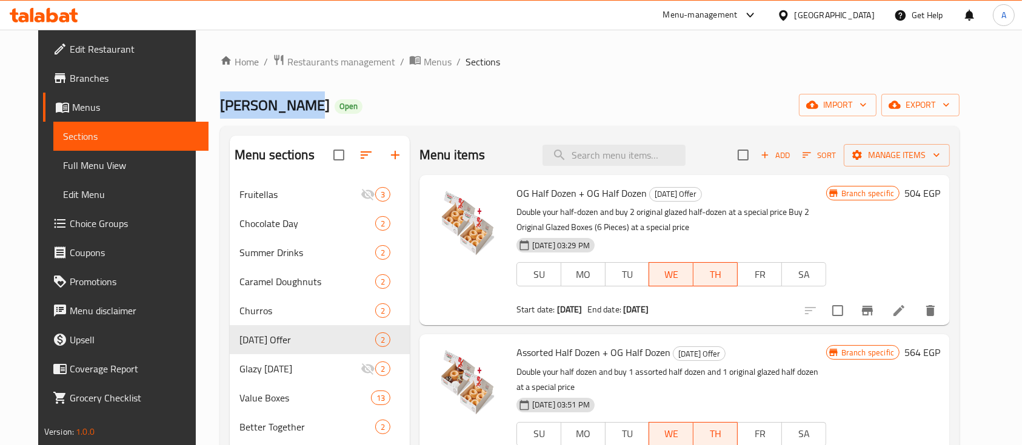
drag, startPoint x: 276, startPoint y: 105, endPoint x: 190, endPoint y: 113, distance: 87.0
click at [196, 113] on div "Home / Restaurants management / Menus / Sections Krispy Kreme Open import expor…" at bounding box center [590, 342] width 788 height 625
click at [503, 97] on div "Krispy Kreme Open import export" at bounding box center [589, 105] width 739 height 22
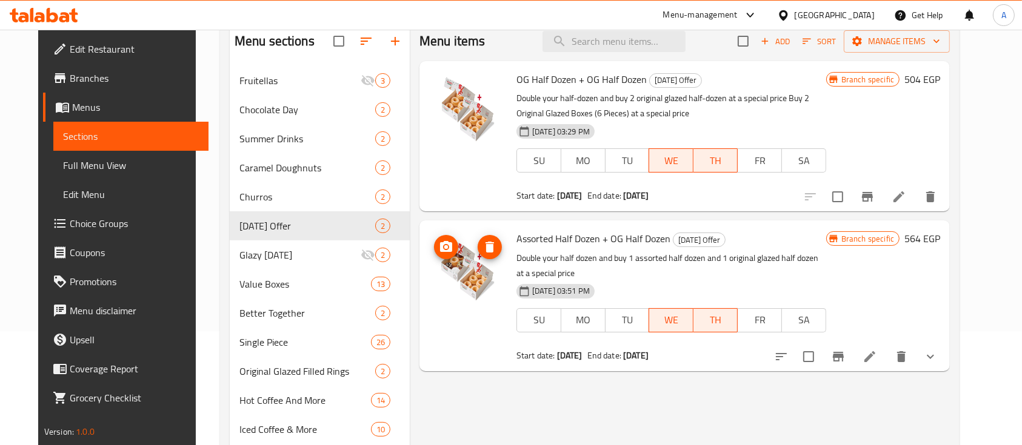
scroll to position [209, 0]
